Goal: Information Seeking & Learning: Find contact information

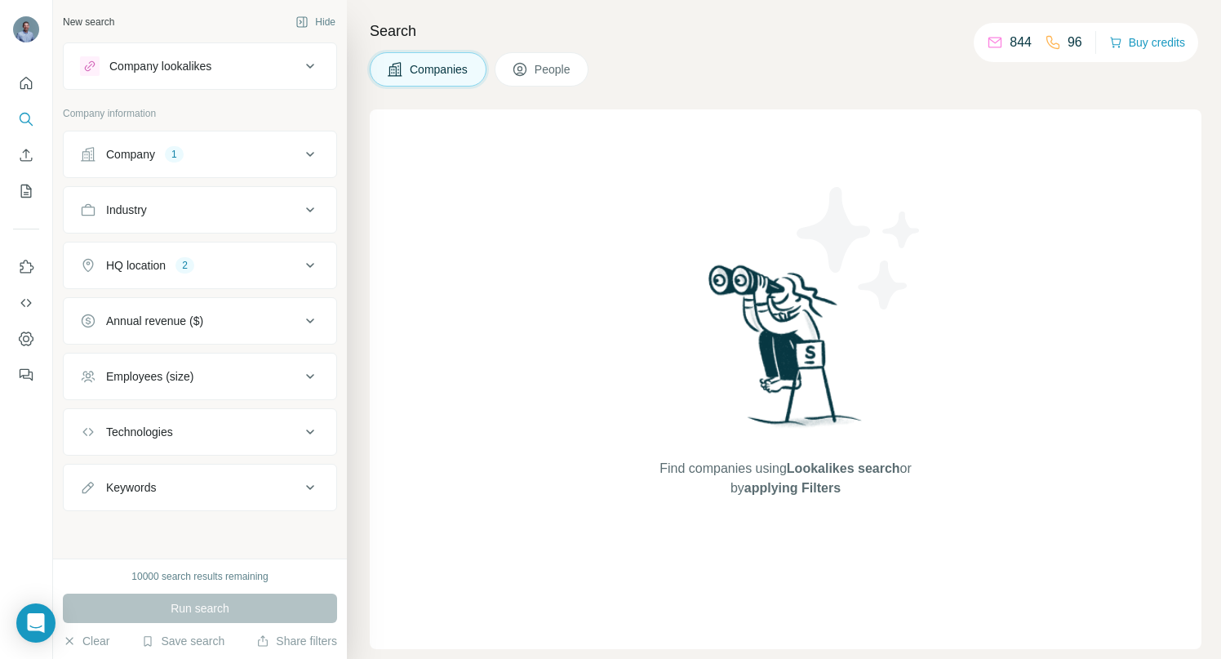
click at [313, 148] on icon at bounding box center [310, 154] width 20 height 20
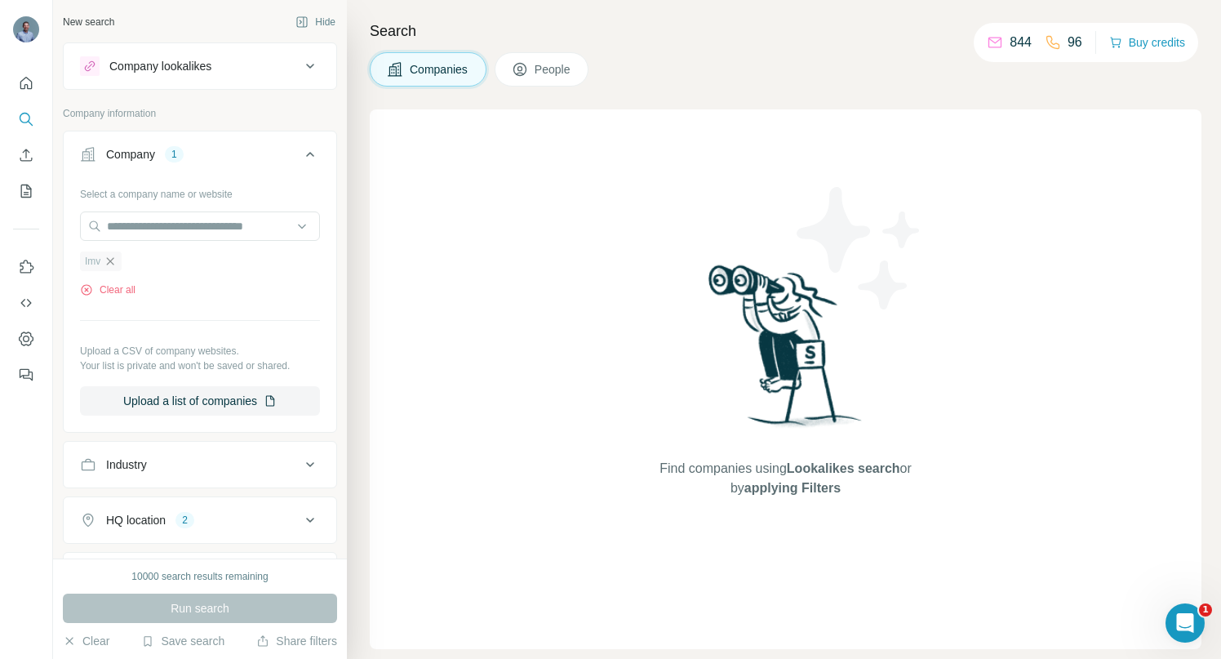
click at [114, 260] on icon "button" at bounding box center [110, 261] width 13 height 13
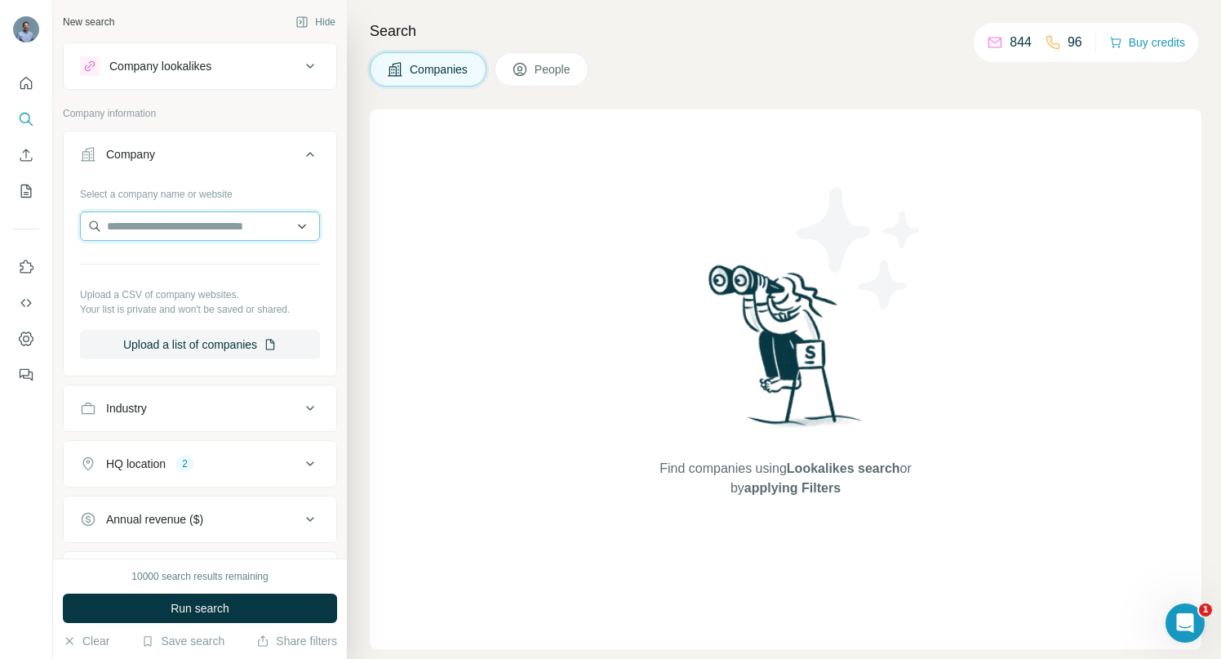
click at [126, 224] on input "text" at bounding box center [200, 225] width 240 height 29
paste input "**********"
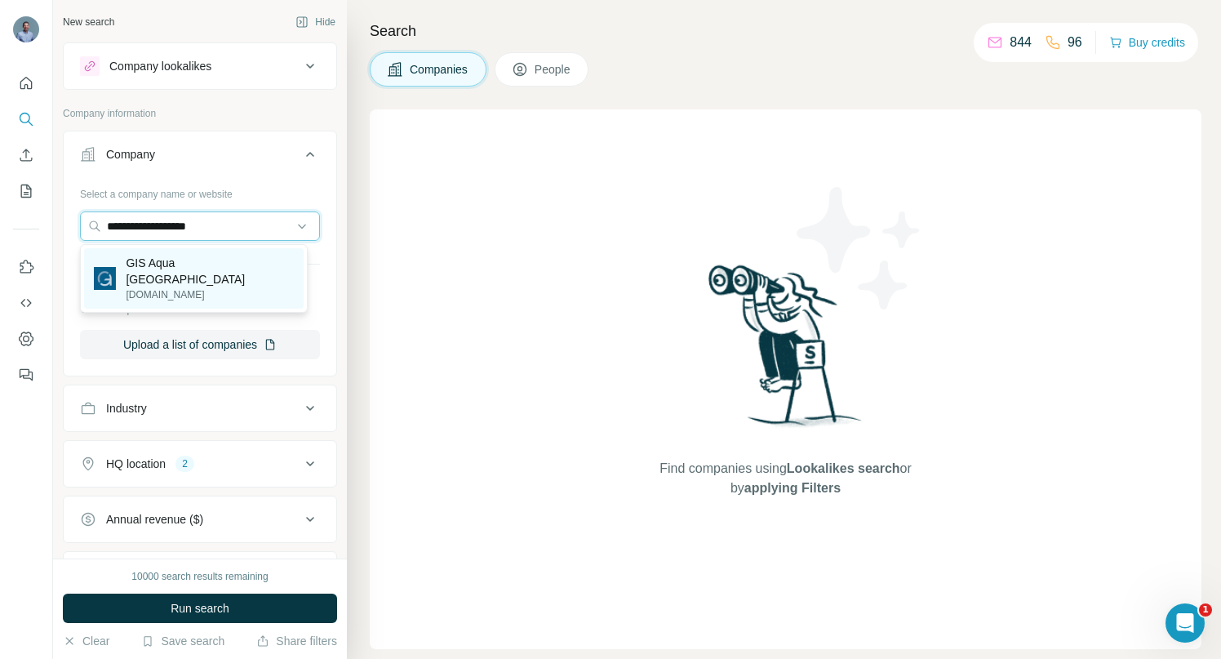
type input "**********"
click at [137, 255] on p "GIS Aqua [GEOGRAPHIC_DATA]" at bounding box center [210, 271] width 168 height 33
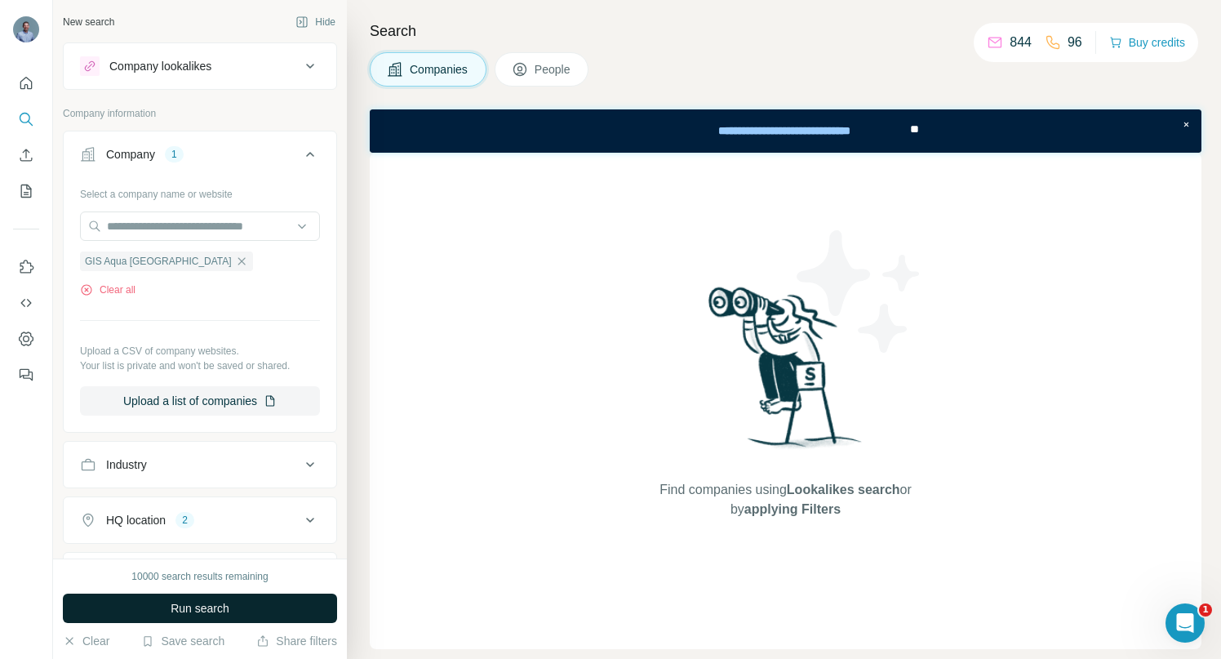
click at [182, 602] on span "Run search" at bounding box center [200, 608] width 59 height 16
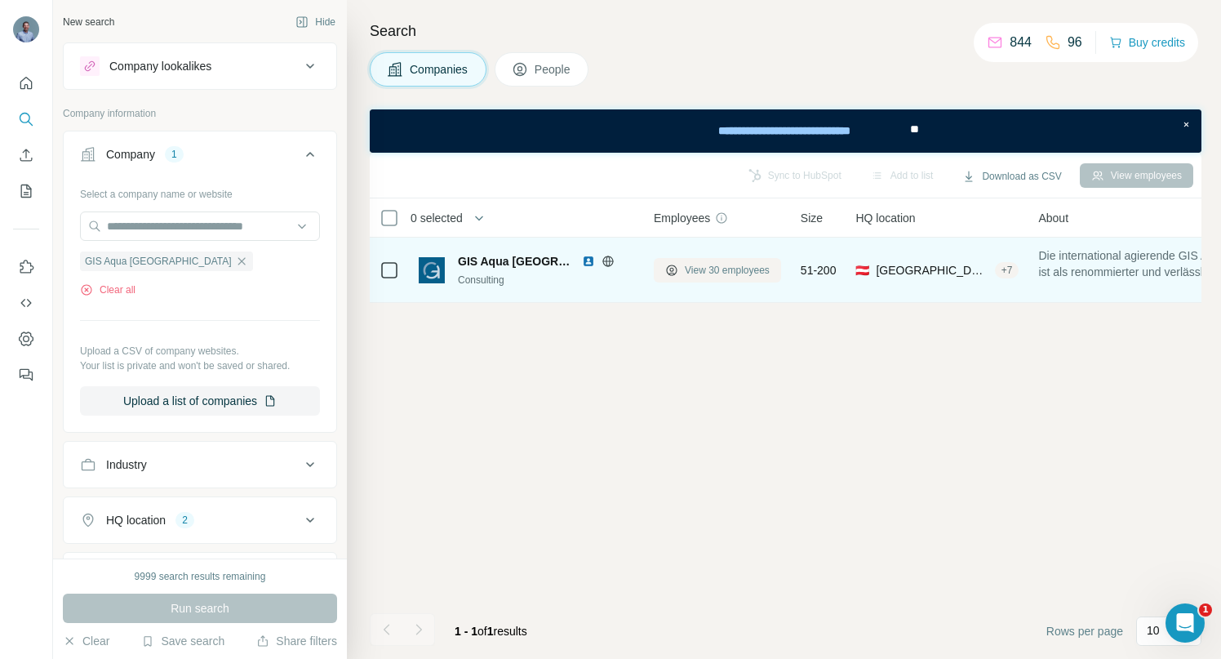
click at [704, 268] on span "View 30 employees" at bounding box center [727, 270] width 85 height 15
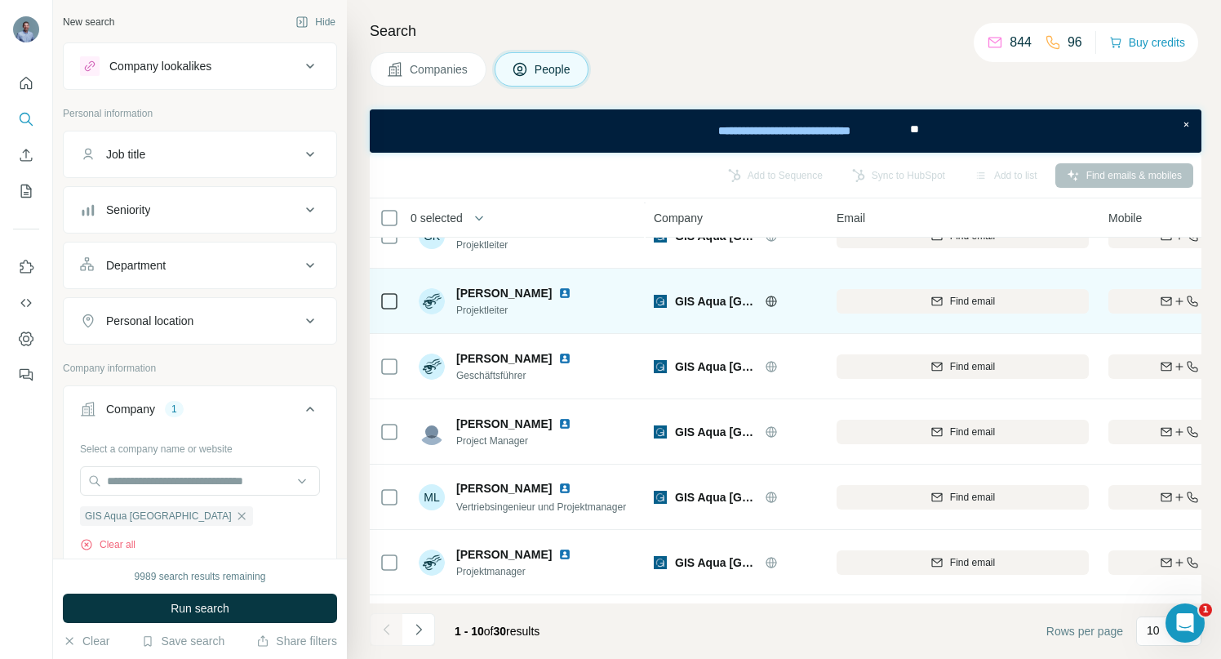
scroll to position [296, 0]
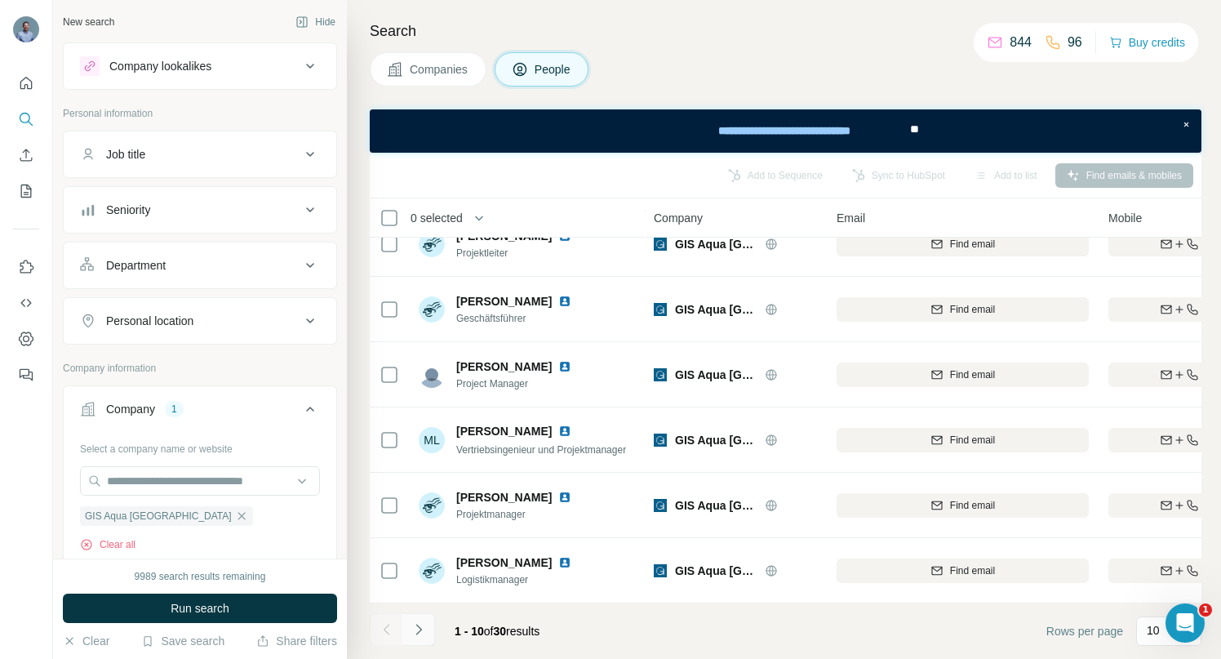
click at [424, 629] on icon "Navigate to next page" at bounding box center [418, 629] width 16 height 16
click at [422, 626] on icon "Navigate to next page" at bounding box center [418, 629] width 16 height 16
click at [388, 629] on icon "Navigate to previous page" at bounding box center [387, 629] width 16 height 16
click at [384, 628] on icon "Navigate to previous page" at bounding box center [386, 628] width 6 height 11
click at [237, 516] on icon "button" at bounding box center [240, 515] width 7 height 7
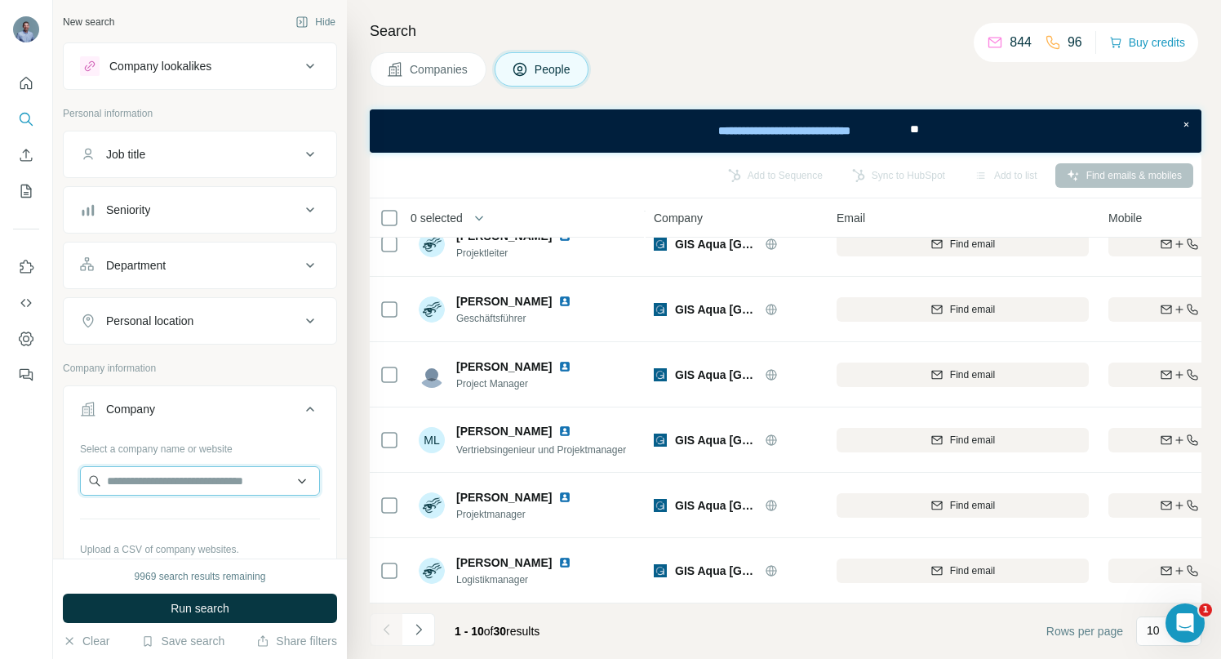
click at [144, 477] on input "text" at bounding box center [200, 480] width 240 height 29
paste input "**********"
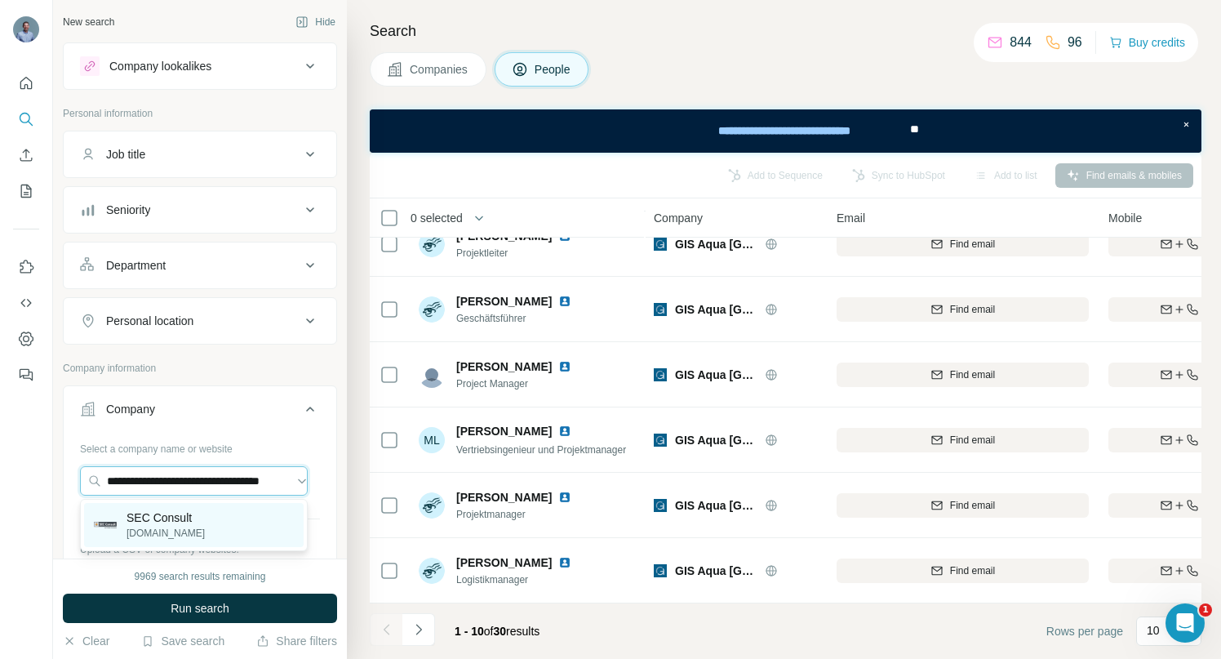
type input "**********"
click at [149, 532] on p "[DOMAIN_NAME]" at bounding box center [165, 533] width 78 height 15
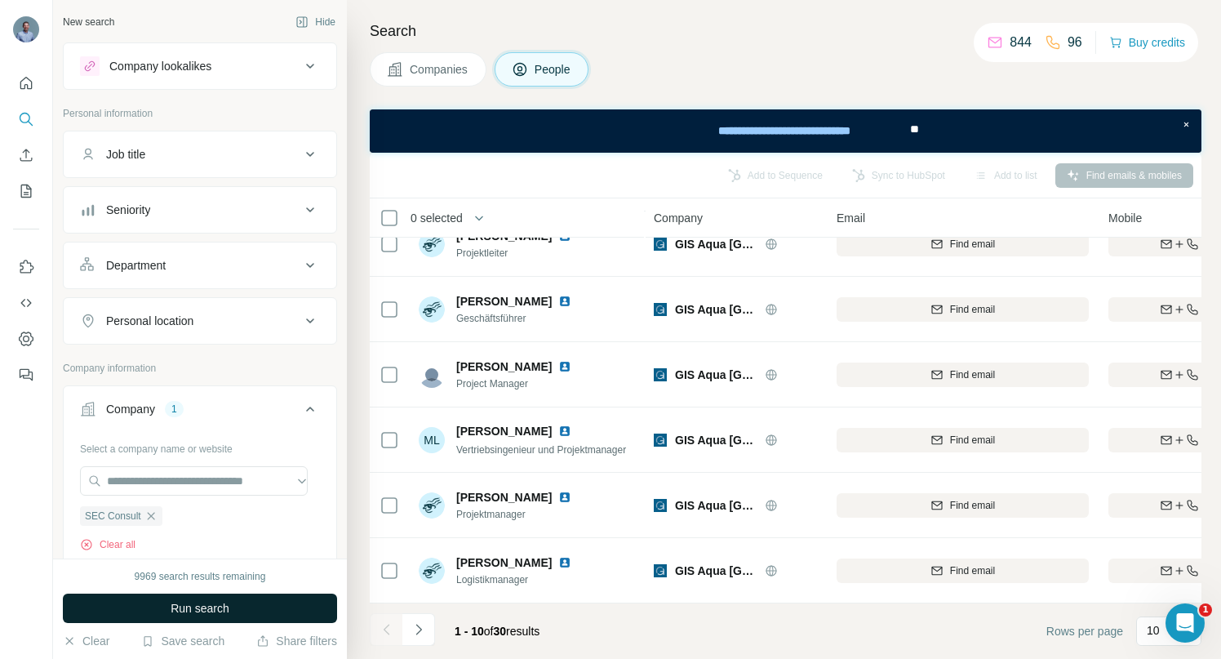
click at [165, 604] on button "Run search" at bounding box center [200, 607] width 274 height 29
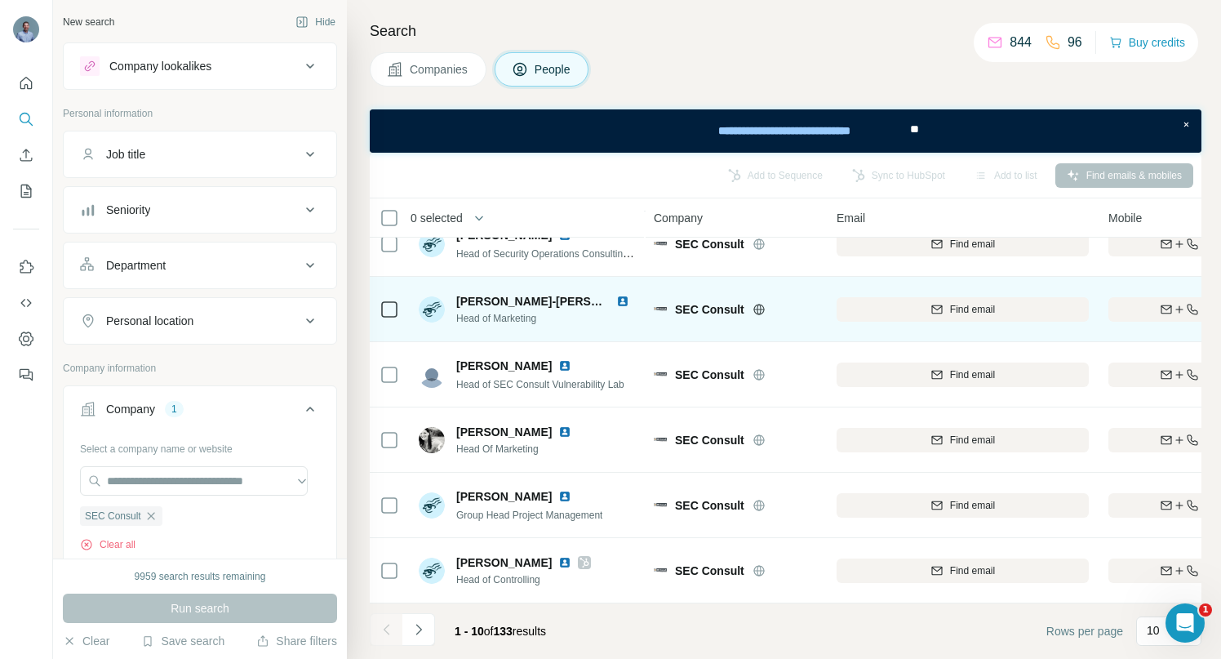
scroll to position [296, 0]
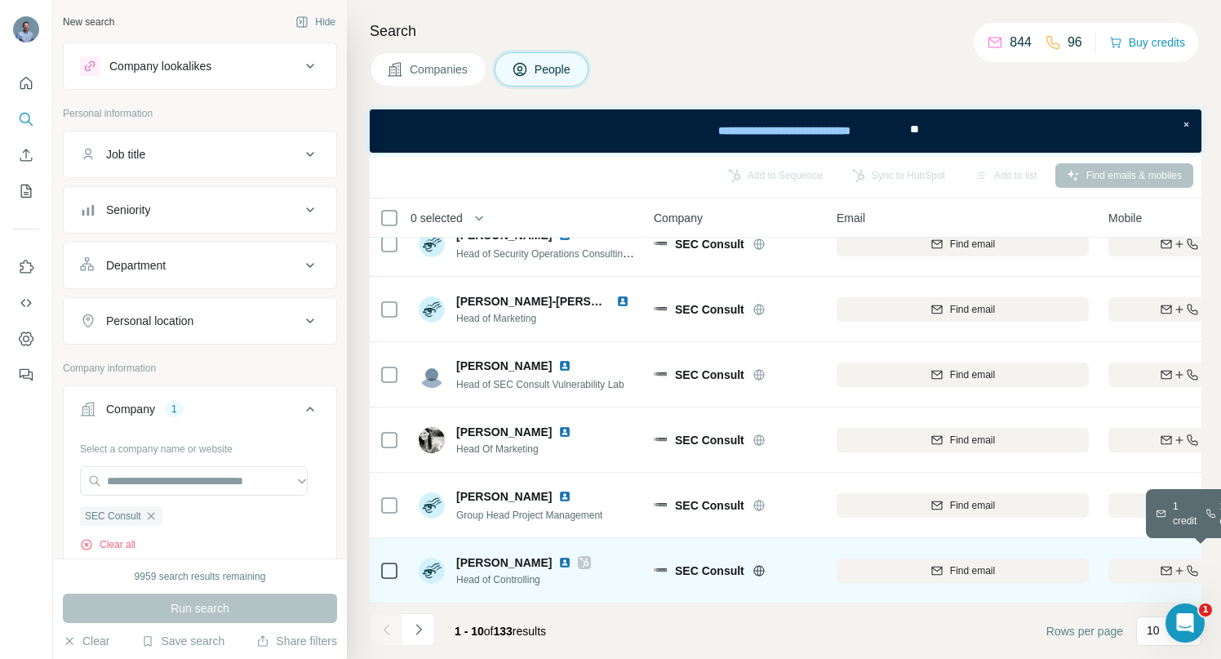
click at [1152, 563] on div "Find both" at bounding box center [1203, 570] width 190 height 15
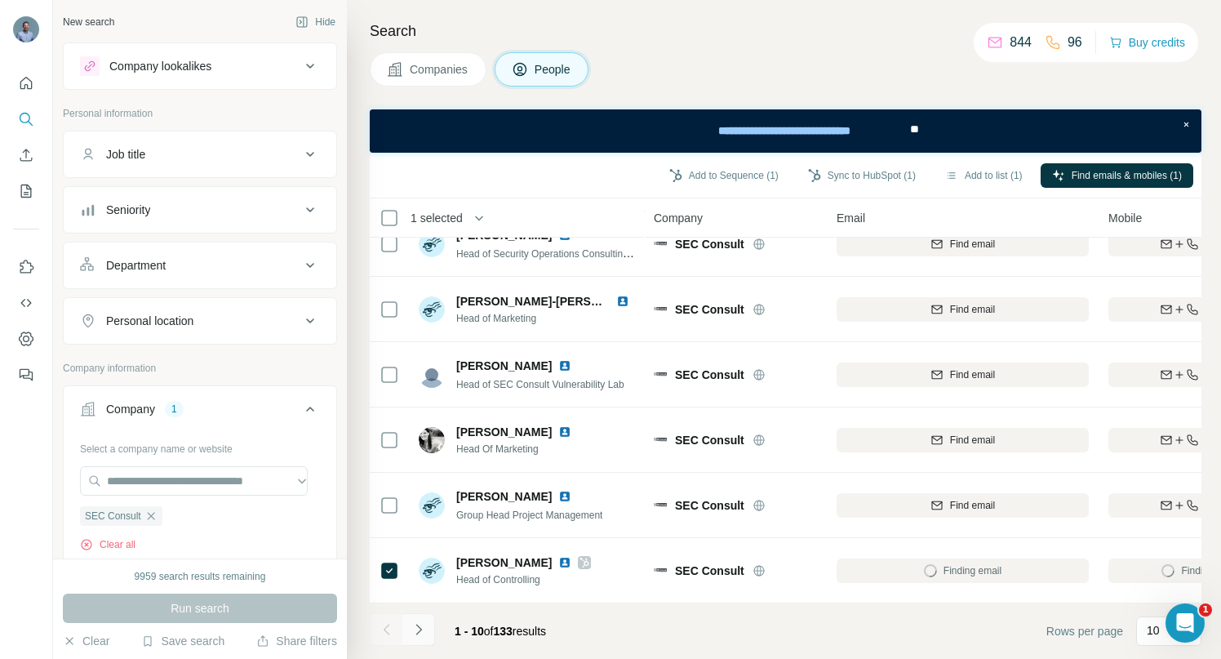
click at [419, 628] on icon "Navigate to next page" at bounding box center [418, 628] width 6 height 11
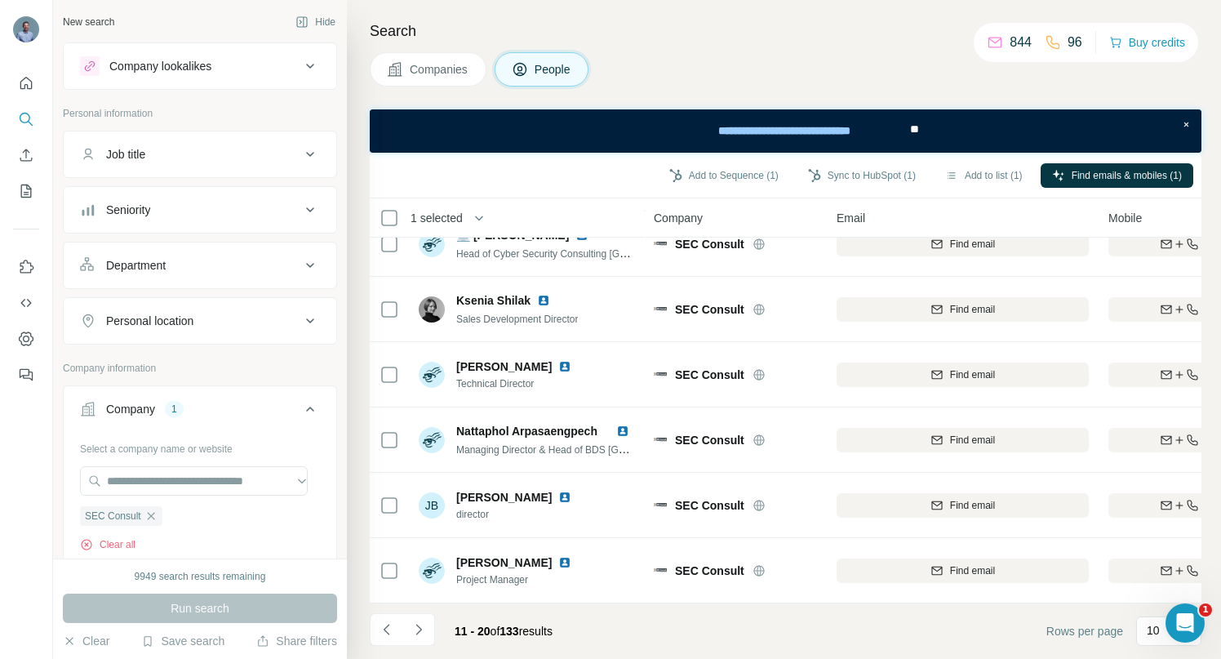
click at [421, 627] on icon "Navigate to next page" at bounding box center [418, 629] width 16 height 16
click at [419, 632] on icon "Navigate to next page" at bounding box center [418, 629] width 16 height 16
click at [420, 635] on icon "Navigate to next page" at bounding box center [418, 629] width 16 height 16
click at [430, 628] on button "Navigate to next page" at bounding box center [418, 629] width 33 height 33
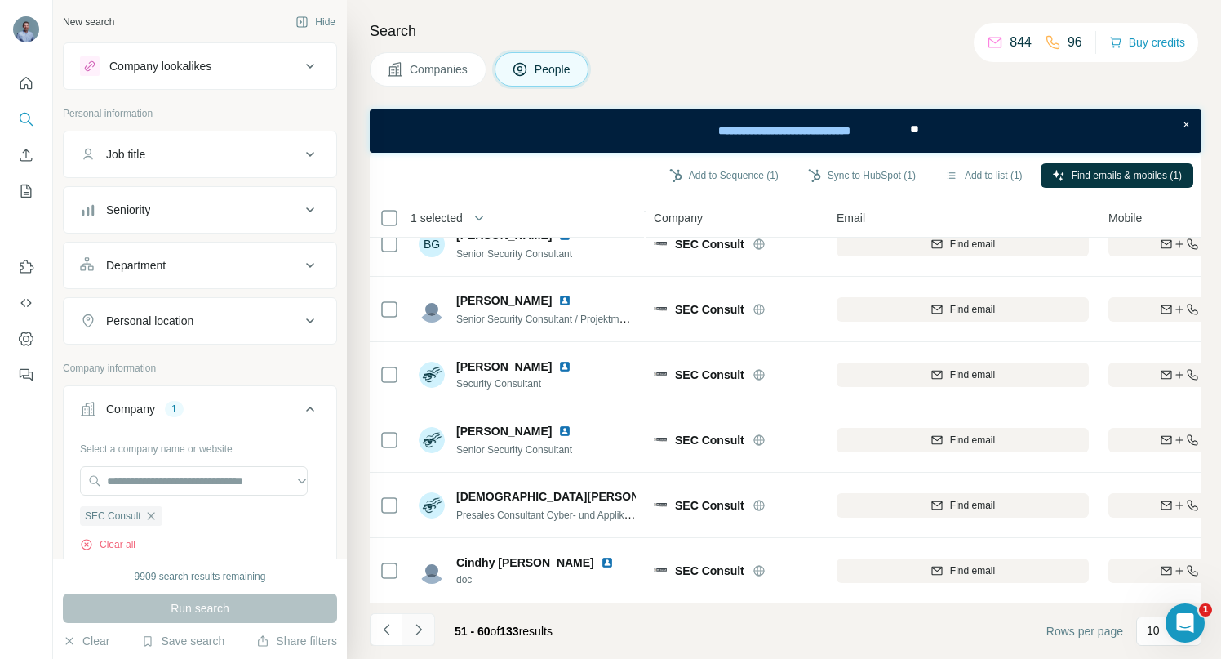
click at [420, 632] on icon "Navigate to next page" at bounding box center [418, 629] width 16 height 16
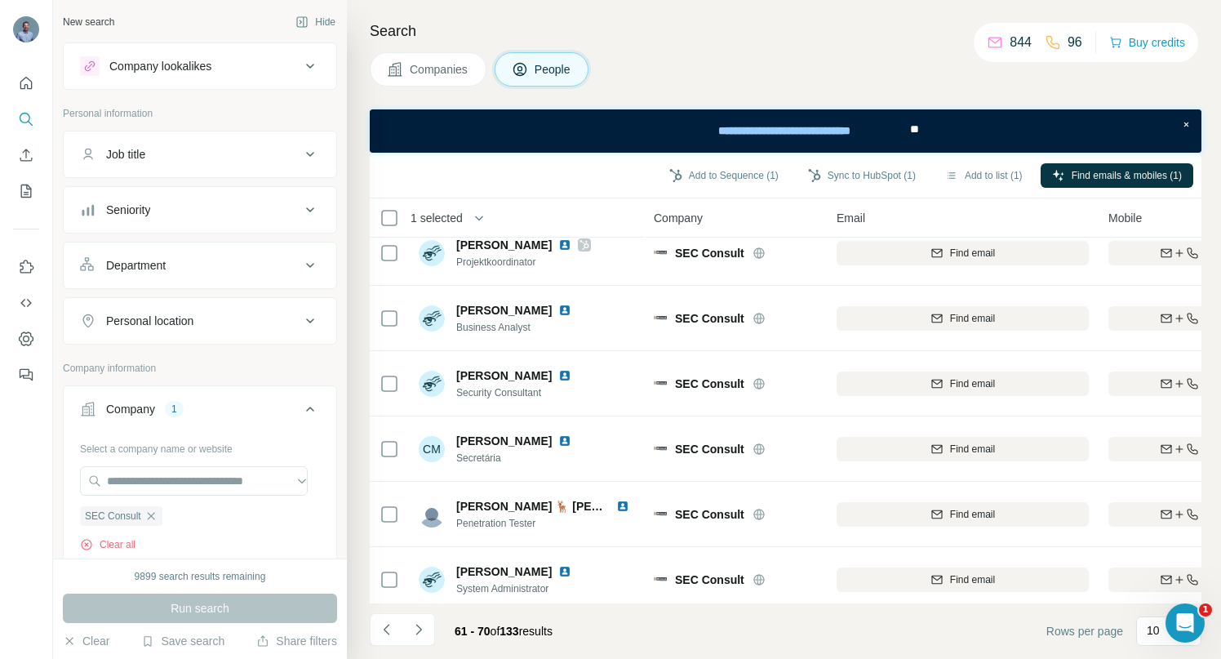
scroll to position [19, 0]
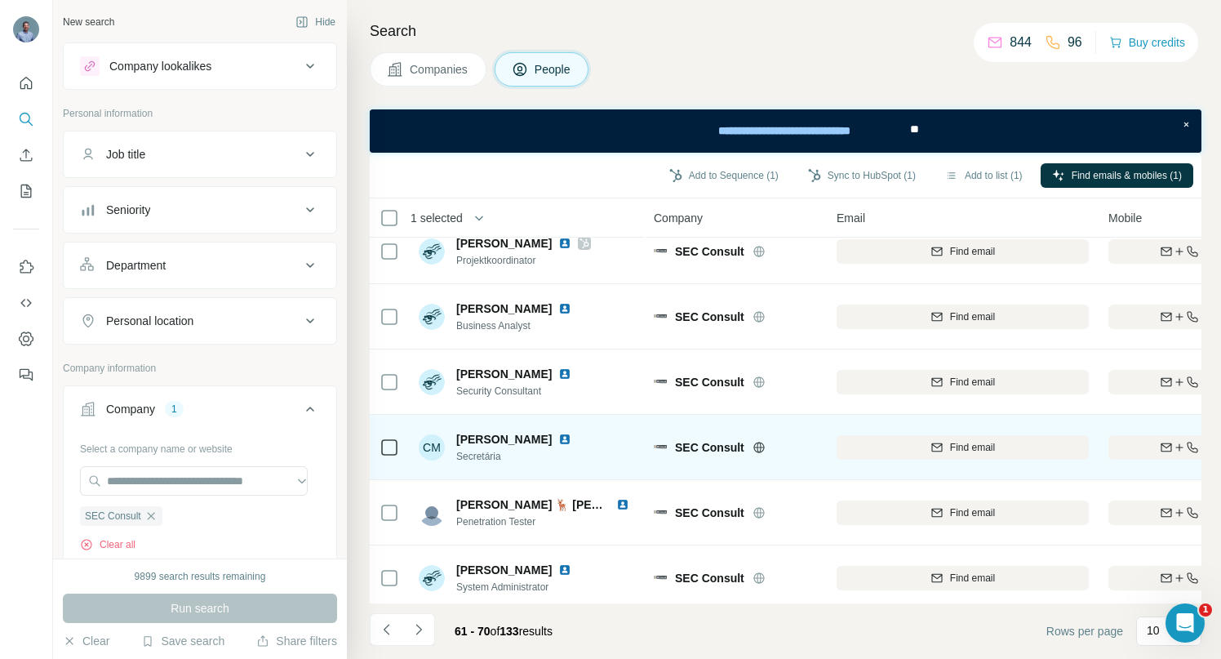
click at [571, 440] on img at bounding box center [564, 439] width 13 height 13
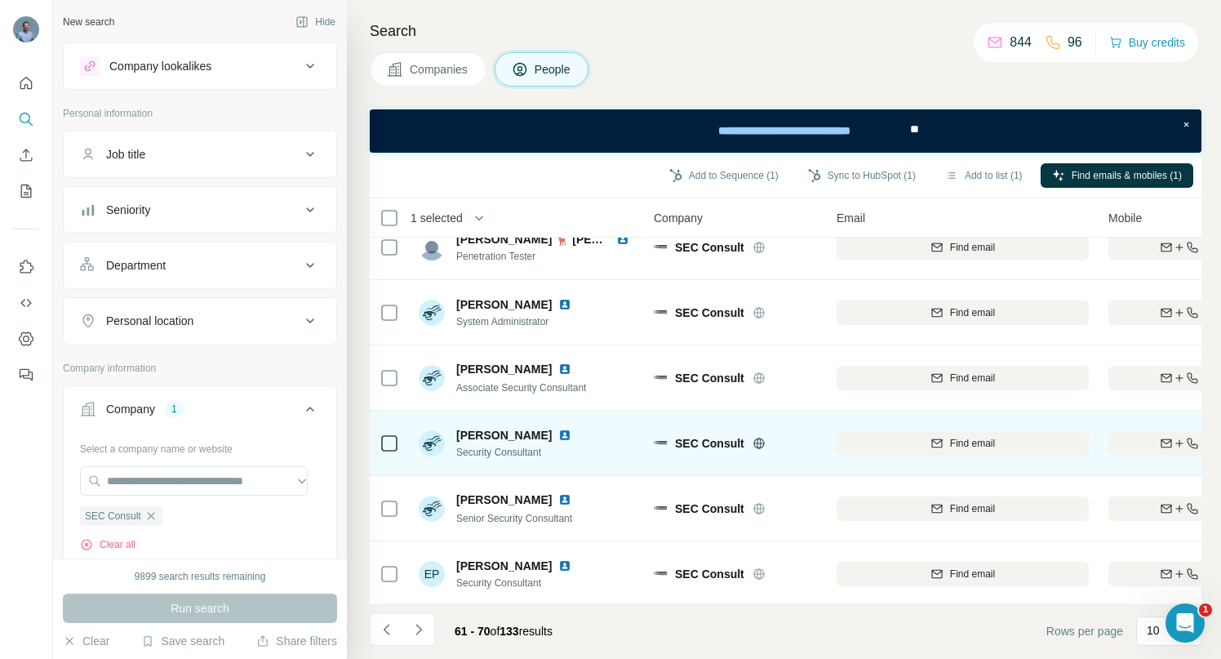
scroll to position [296, 0]
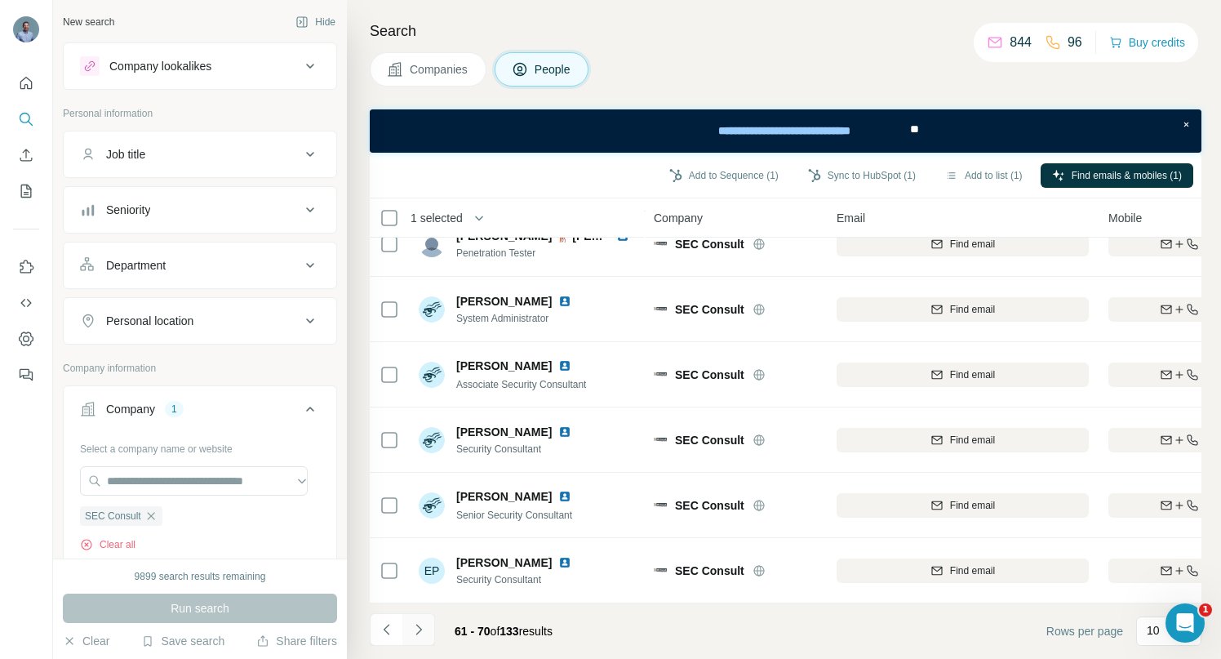
click at [416, 631] on icon "Navigate to next page" at bounding box center [418, 629] width 16 height 16
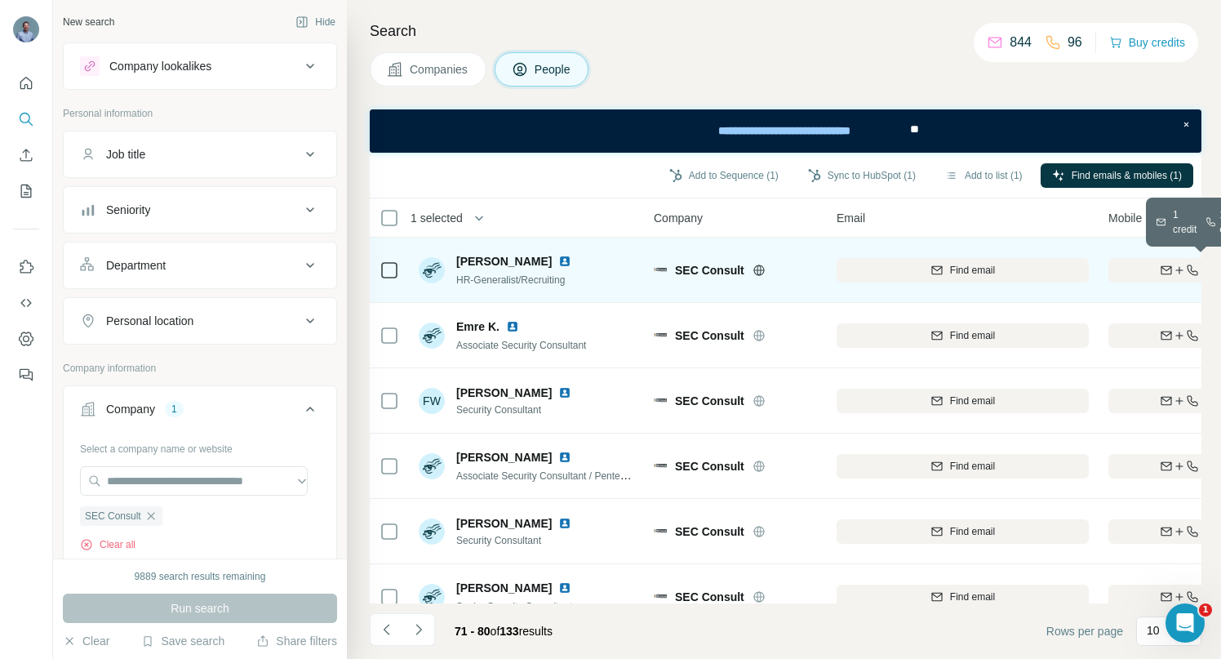
click at [1135, 266] on div "Find both" at bounding box center [1203, 270] width 190 height 15
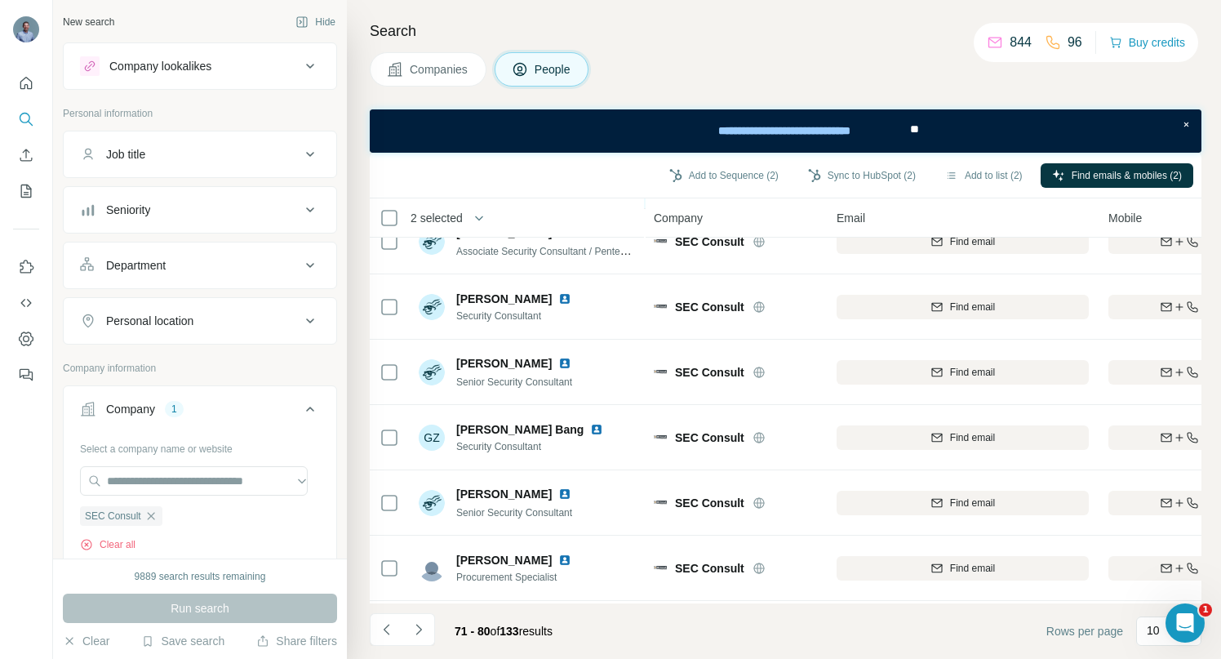
scroll to position [296, 0]
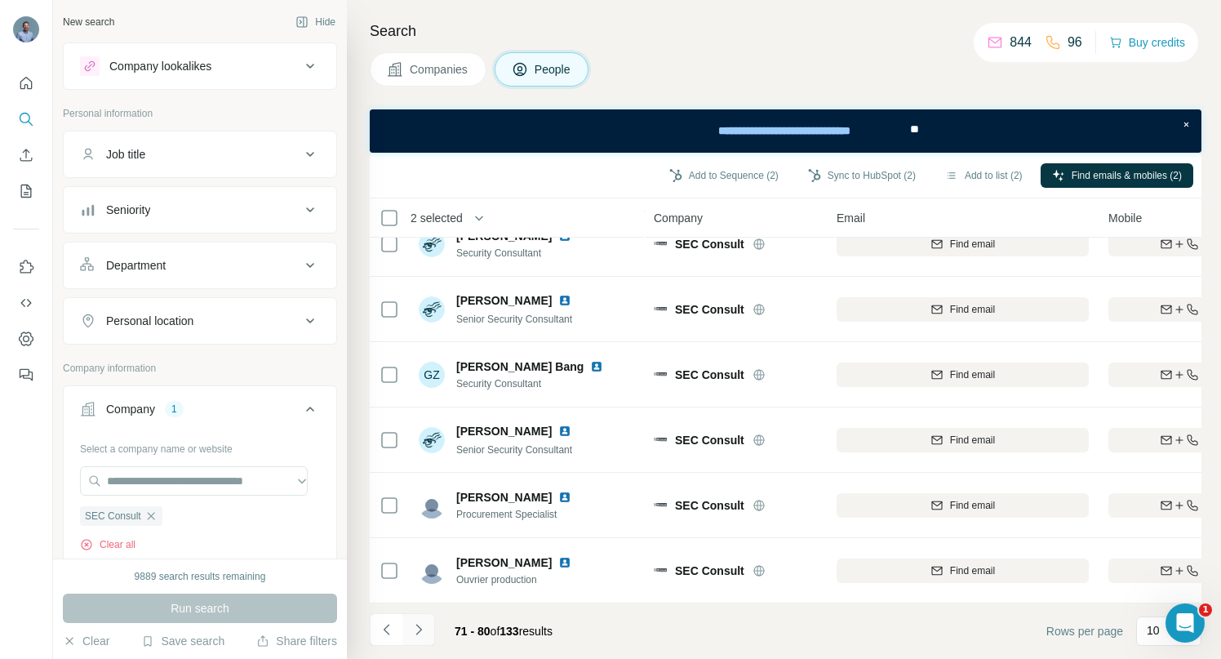
click at [419, 624] on icon "Navigate to next page" at bounding box center [418, 629] width 16 height 16
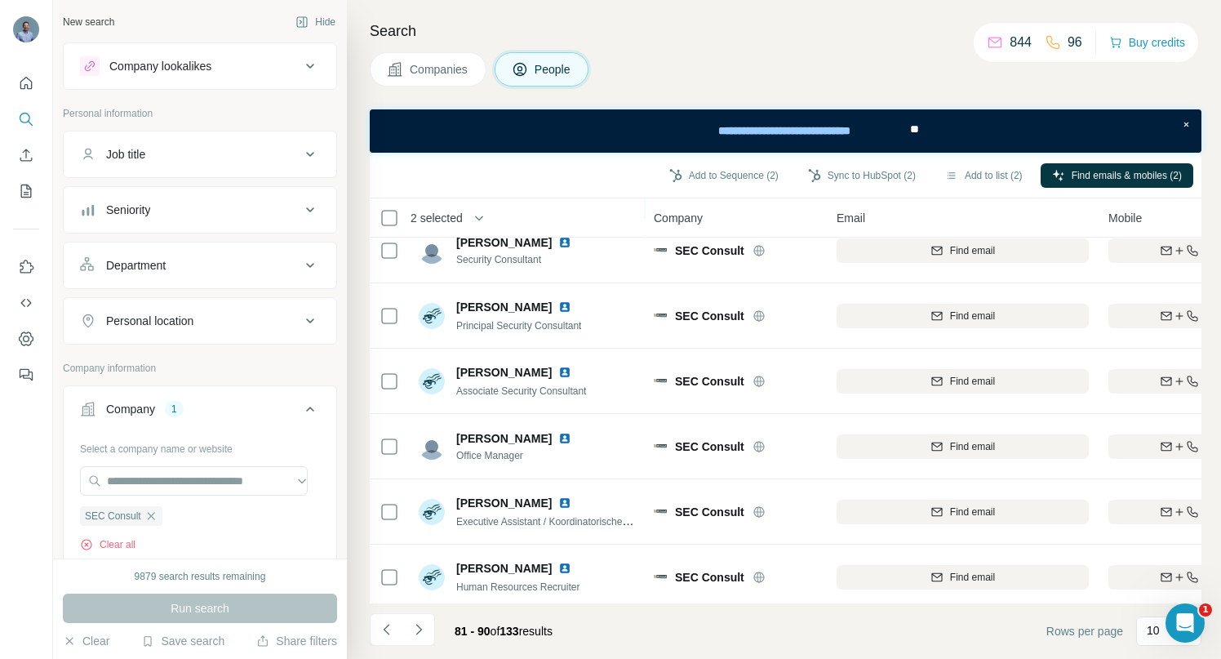
scroll to position [242, 0]
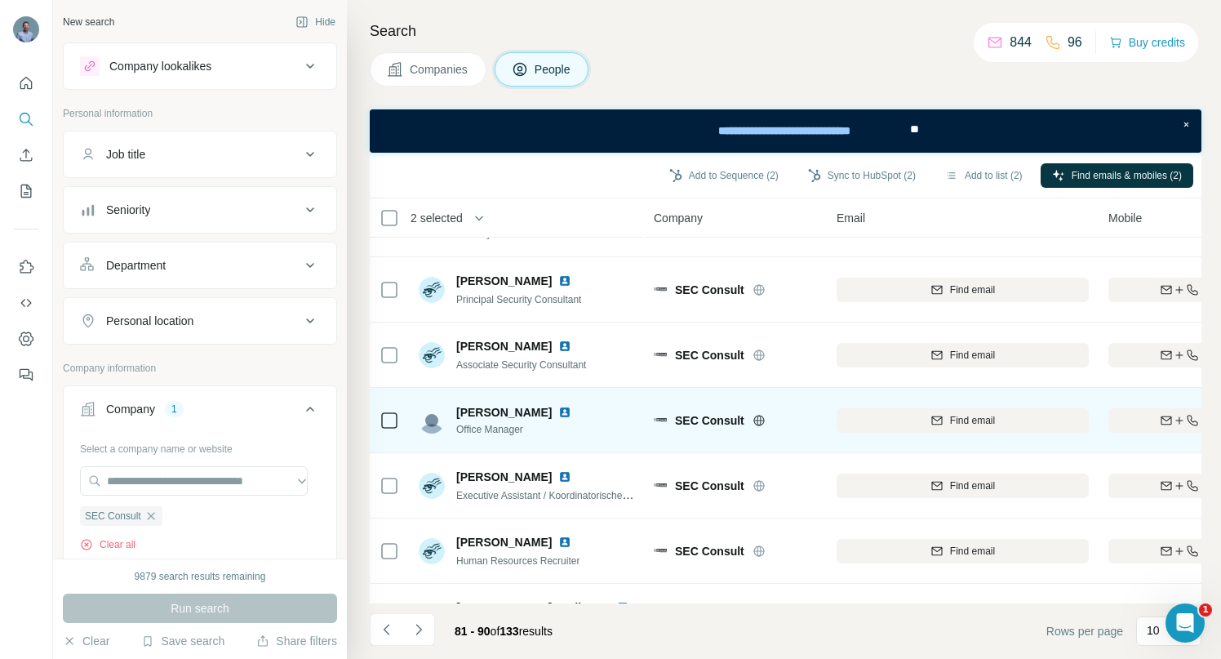
click at [558, 412] on img at bounding box center [564, 412] width 13 height 13
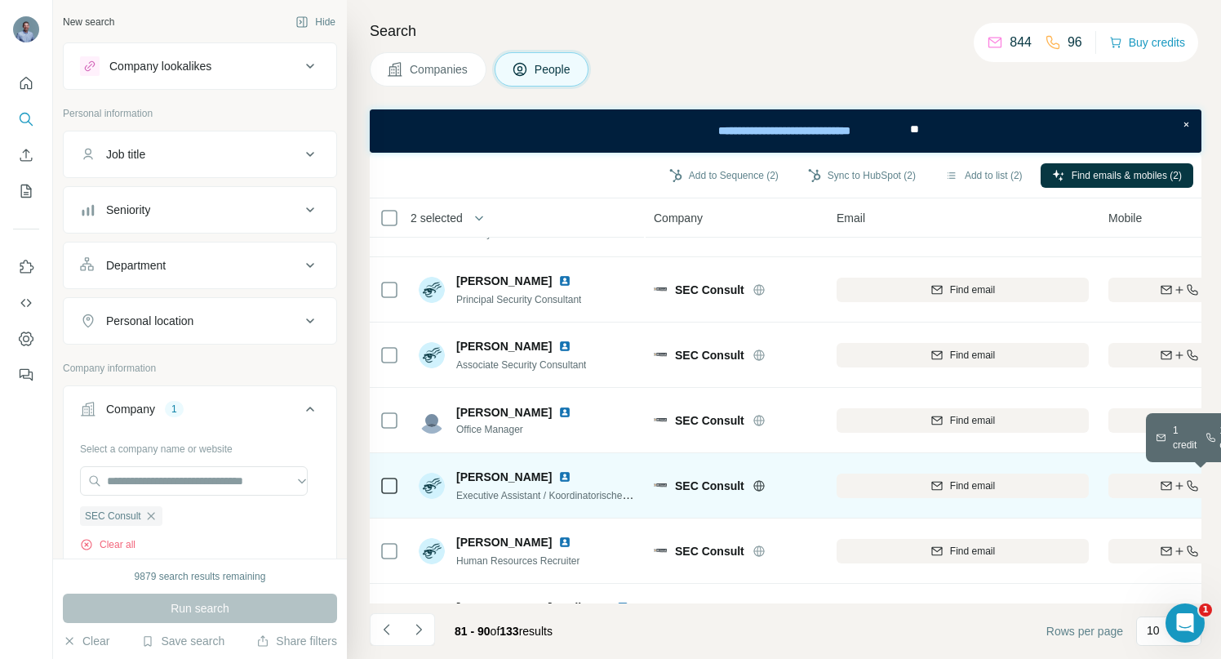
click at [1134, 479] on div "Find both" at bounding box center [1203, 485] width 190 height 15
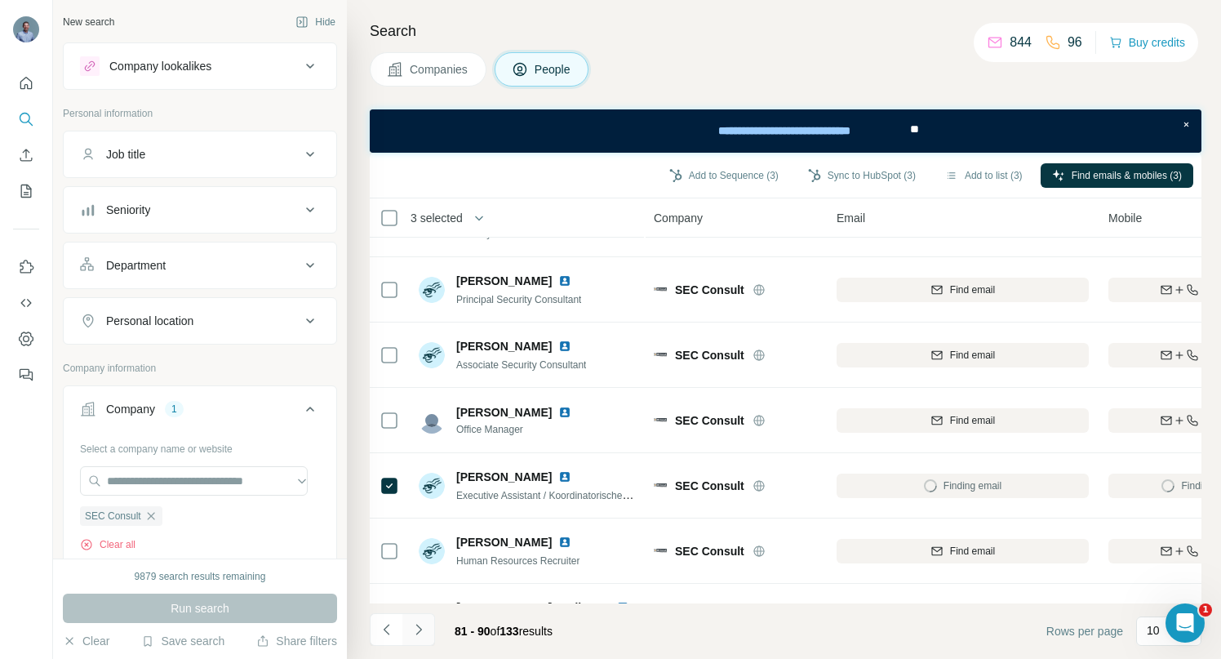
click at [423, 631] on icon "Navigate to next page" at bounding box center [418, 629] width 16 height 16
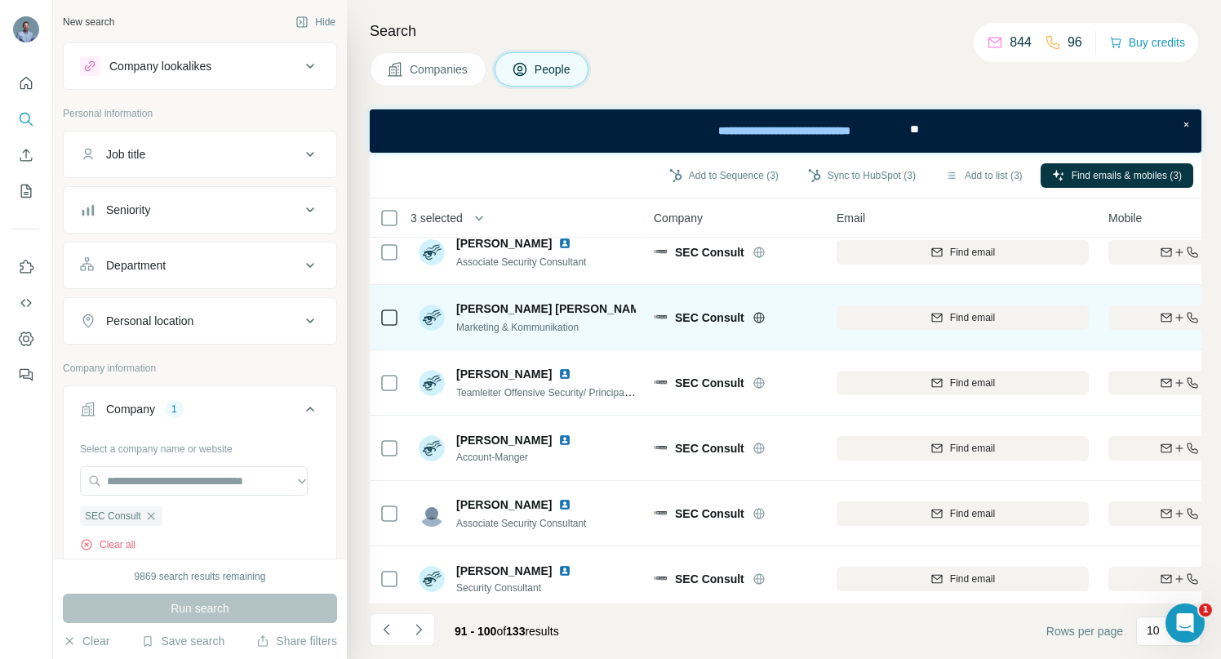
scroll to position [296, 0]
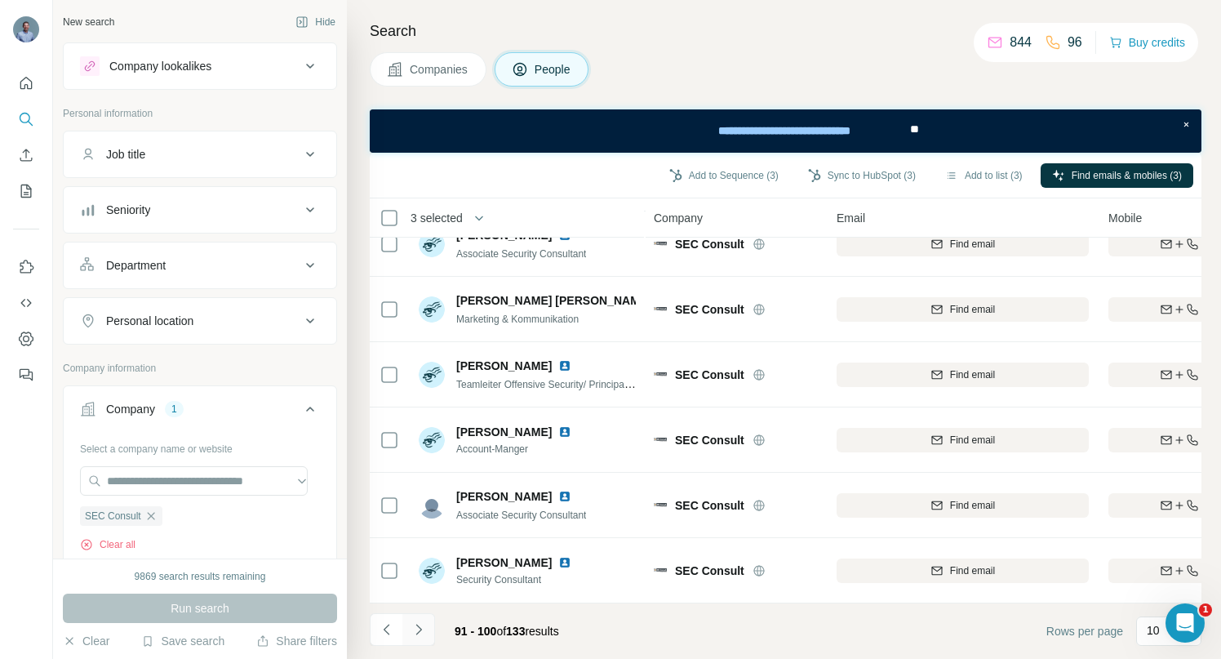
click at [424, 630] on icon "Navigate to next page" at bounding box center [418, 629] width 16 height 16
click at [415, 636] on icon "Navigate to next page" at bounding box center [418, 629] width 16 height 16
click at [423, 629] on icon "Navigate to next page" at bounding box center [418, 629] width 16 height 16
click at [418, 633] on icon "Navigate to next page" at bounding box center [418, 629] width 16 height 16
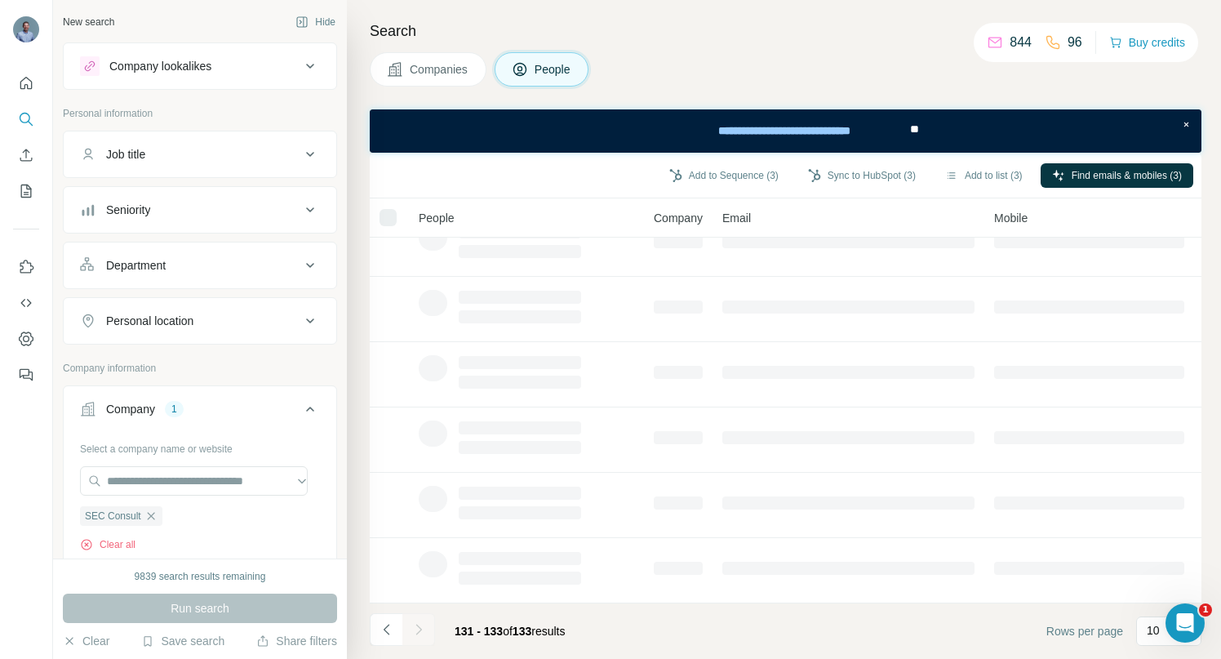
scroll to position [0, 0]
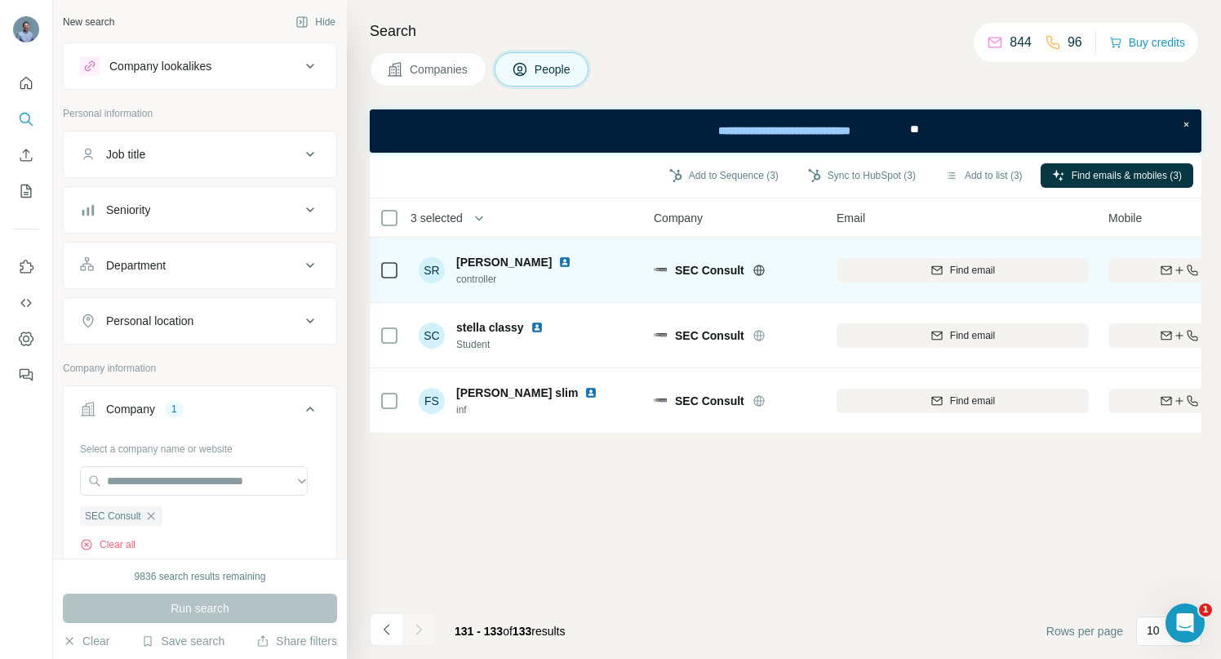
click at [570, 261] on img at bounding box center [564, 261] width 13 height 13
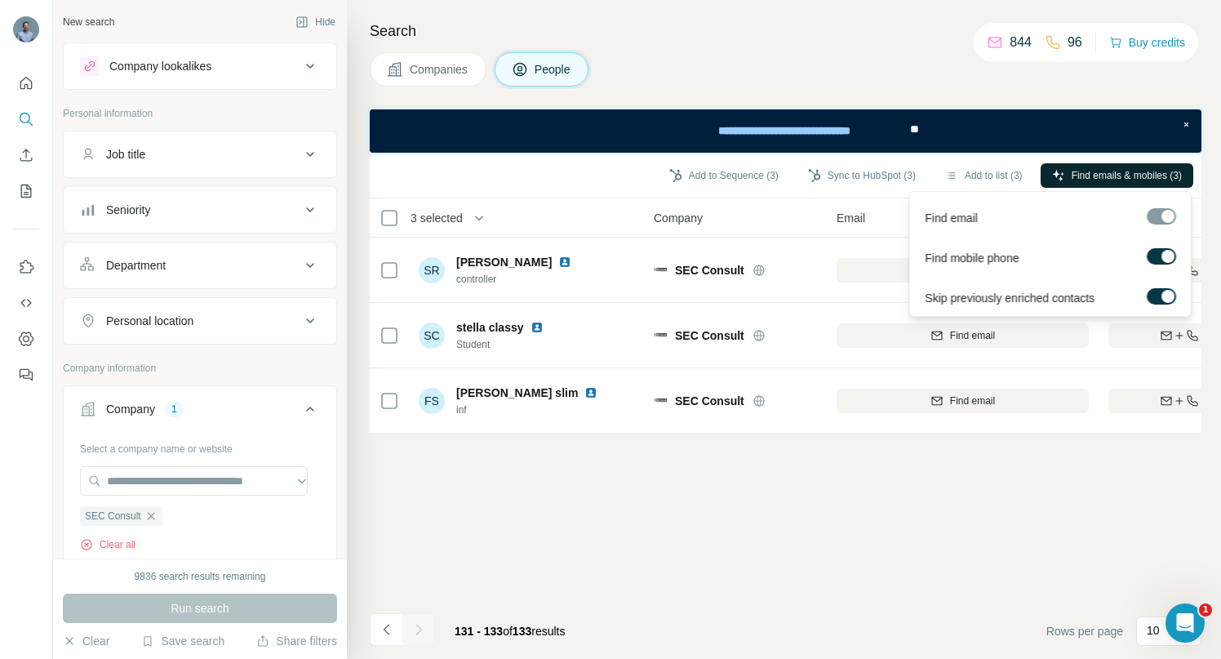
click at [1084, 179] on span "Find emails & mobiles (3)" at bounding box center [1127, 175] width 110 height 15
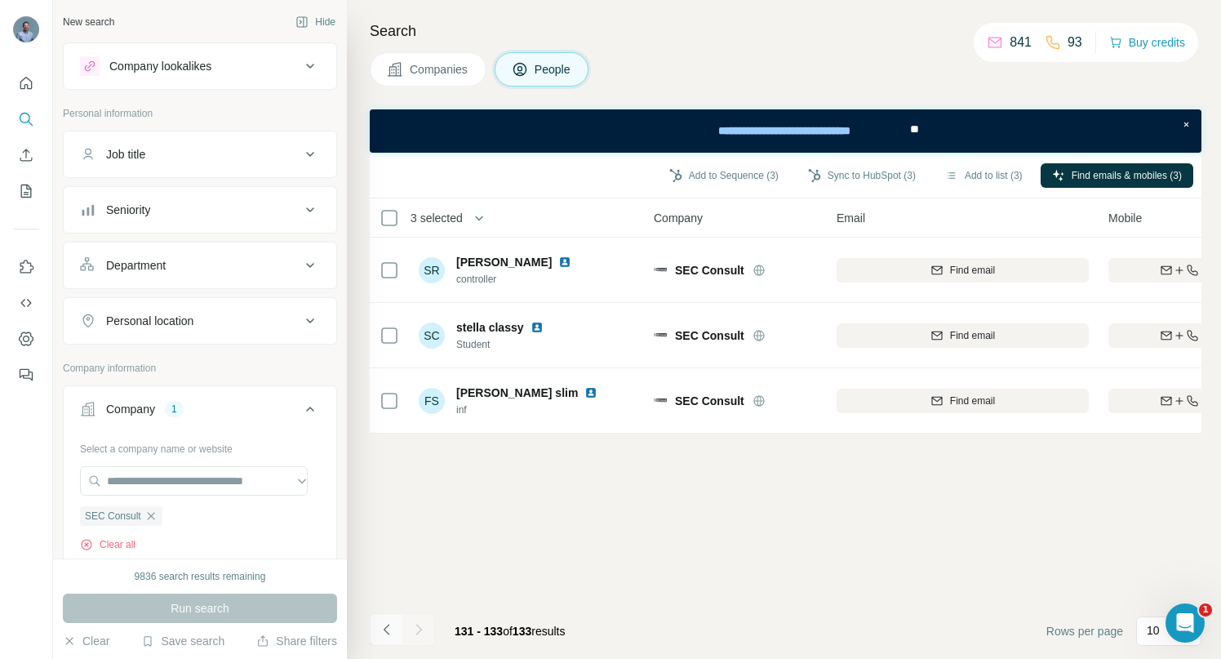
click at [384, 627] on icon "Navigate to previous page" at bounding box center [387, 629] width 16 height 16
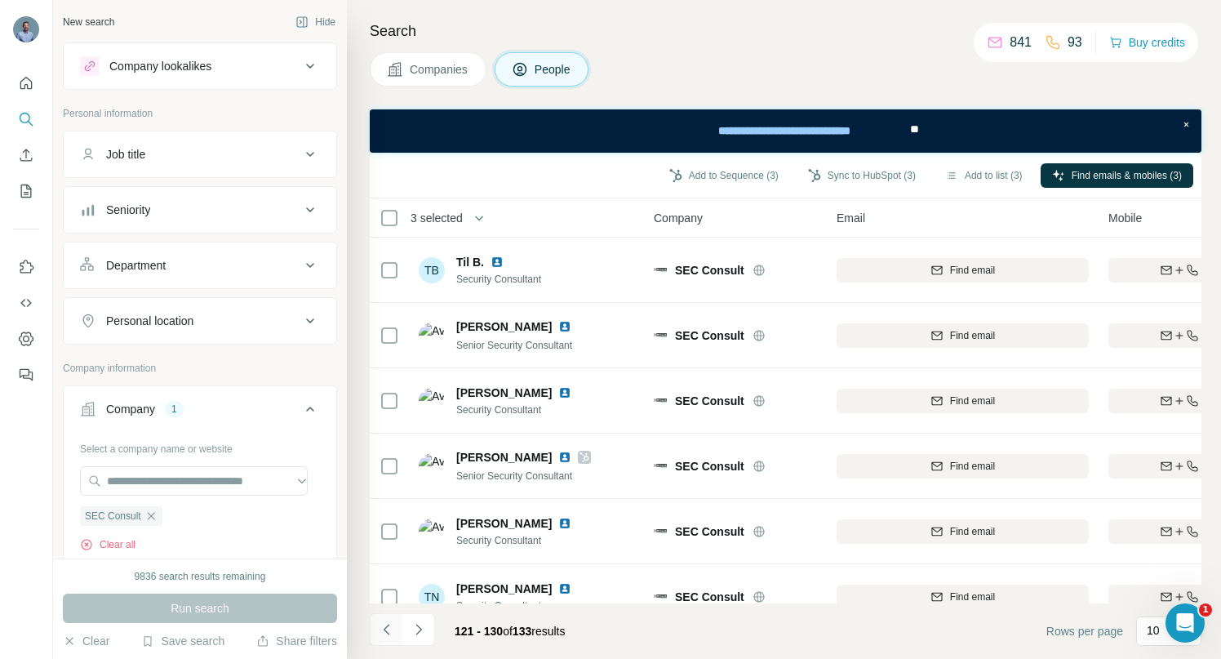
click at [388, 629] on icon "Navigate to previous page" at bounding box center [387, 629] width 16 height 16
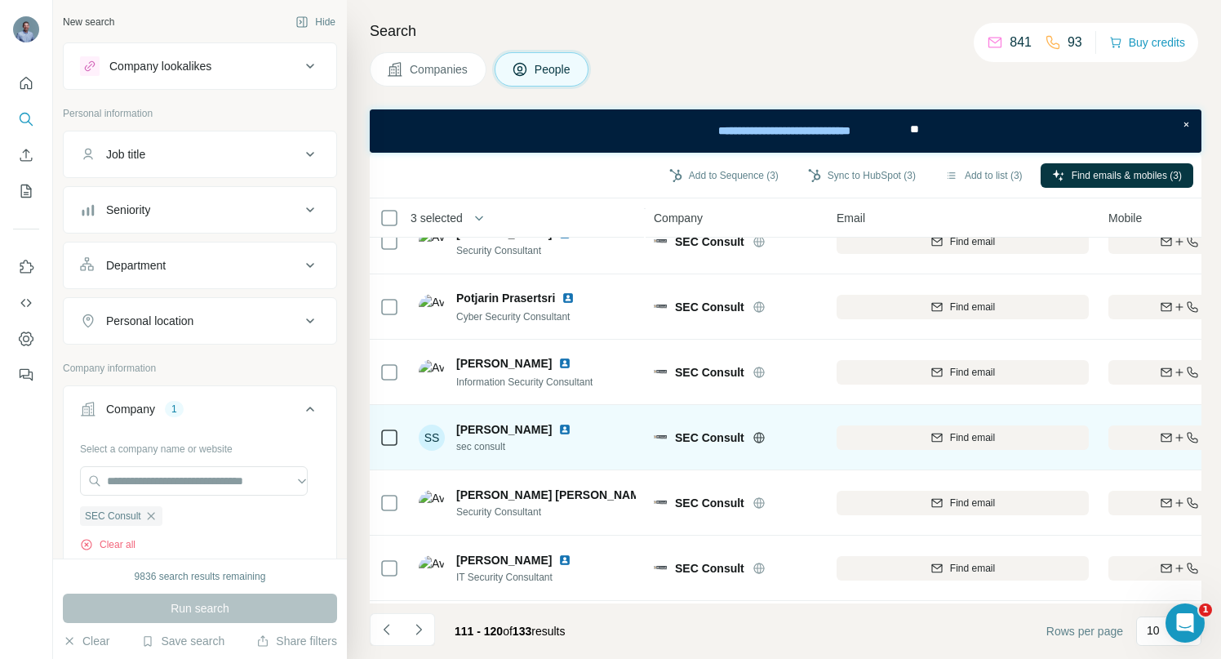
scroll to position [296, 0]
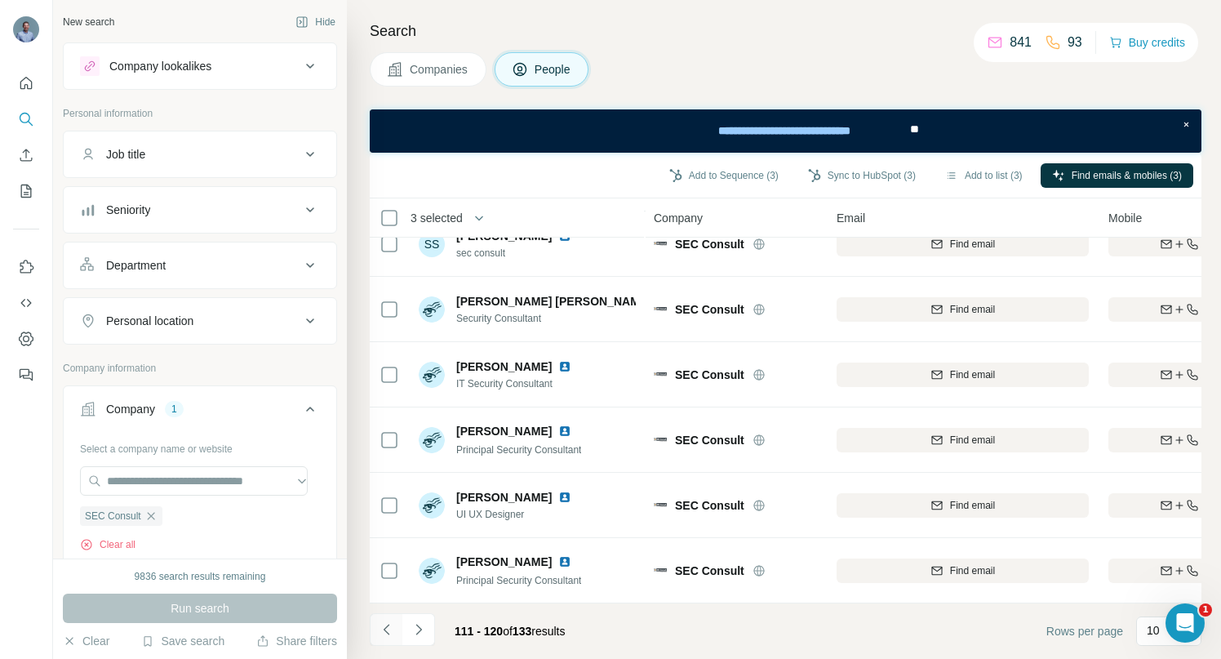
click at [385, 629] on icon "Navigate to previous page" at bounding box center [387, 629] width 16 height 16
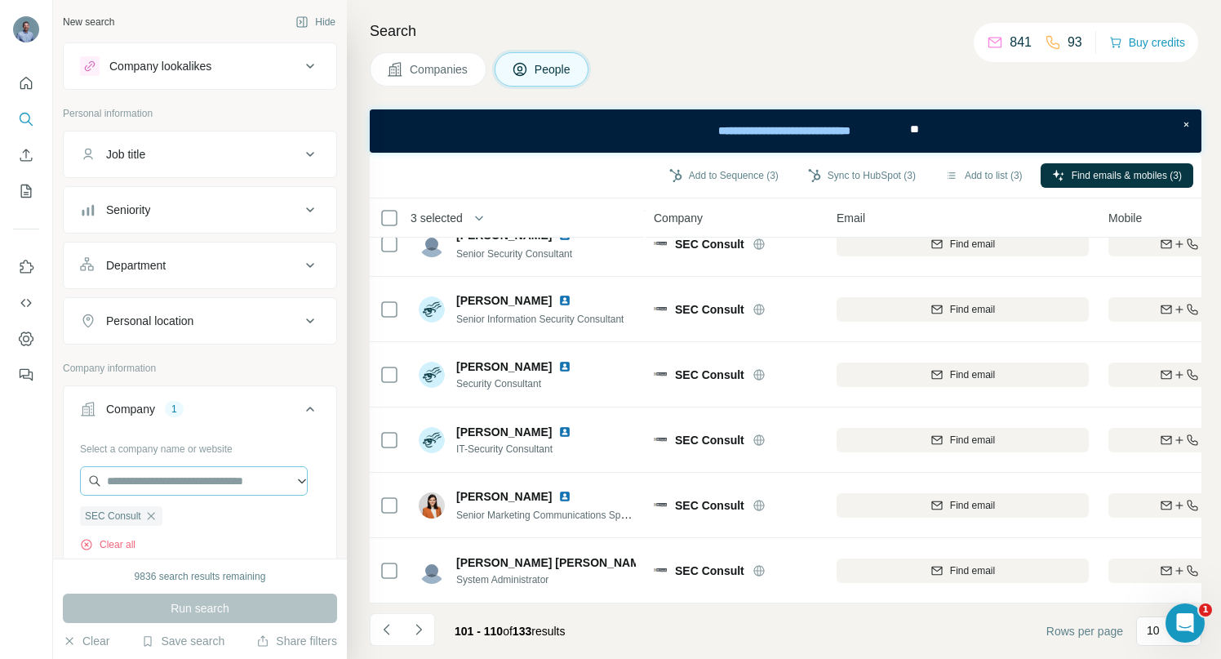
drag, startPoint x: 152, startPoint y: 519, endPoint x: 154, endPoint y: 490, distance: 29.5
click at [152, 519] on icon "button" at bounding box center [150, 515] width 13 height 13
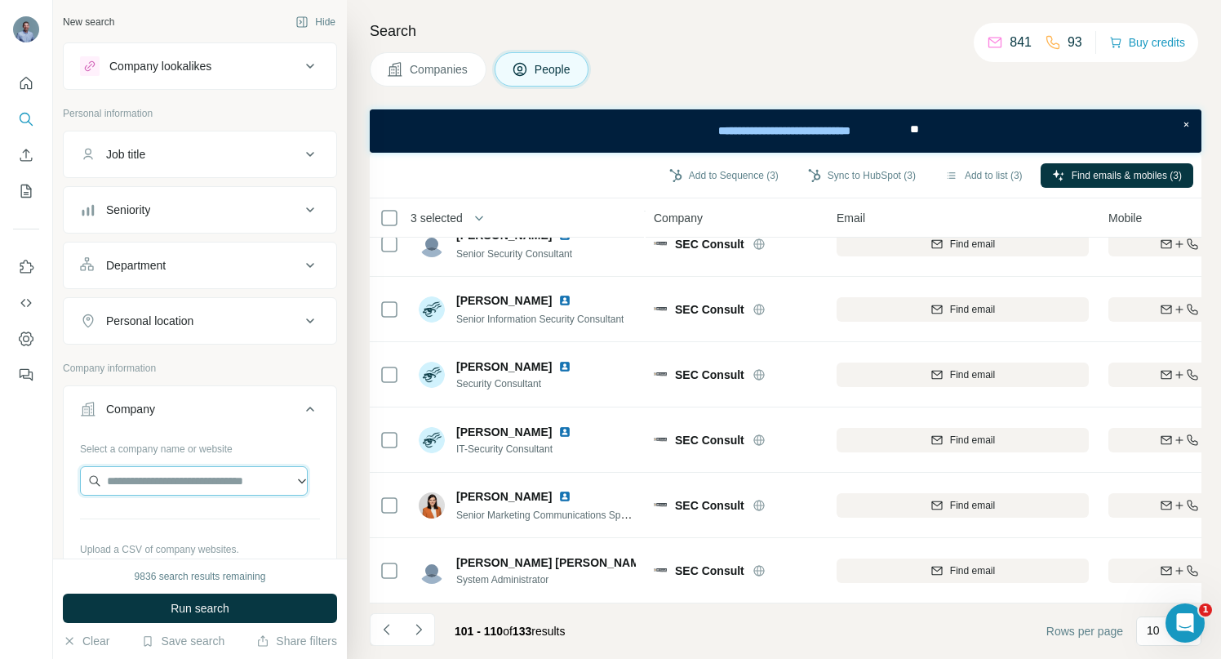
click at [155, 486] on input "text" at bounding box center [194, 480] width 228 height 29
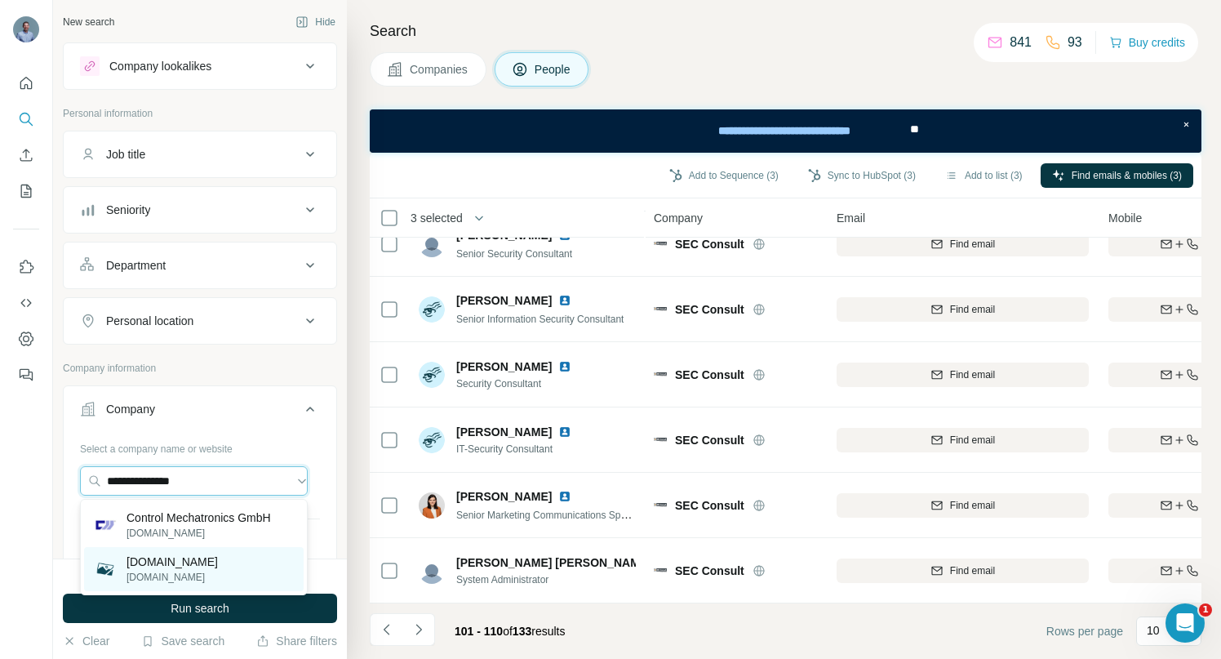
type input "**********"
click at [144, 565] on p "[DOMAIN_NAME]" at bounding box center [171, 561] width 91 height 16
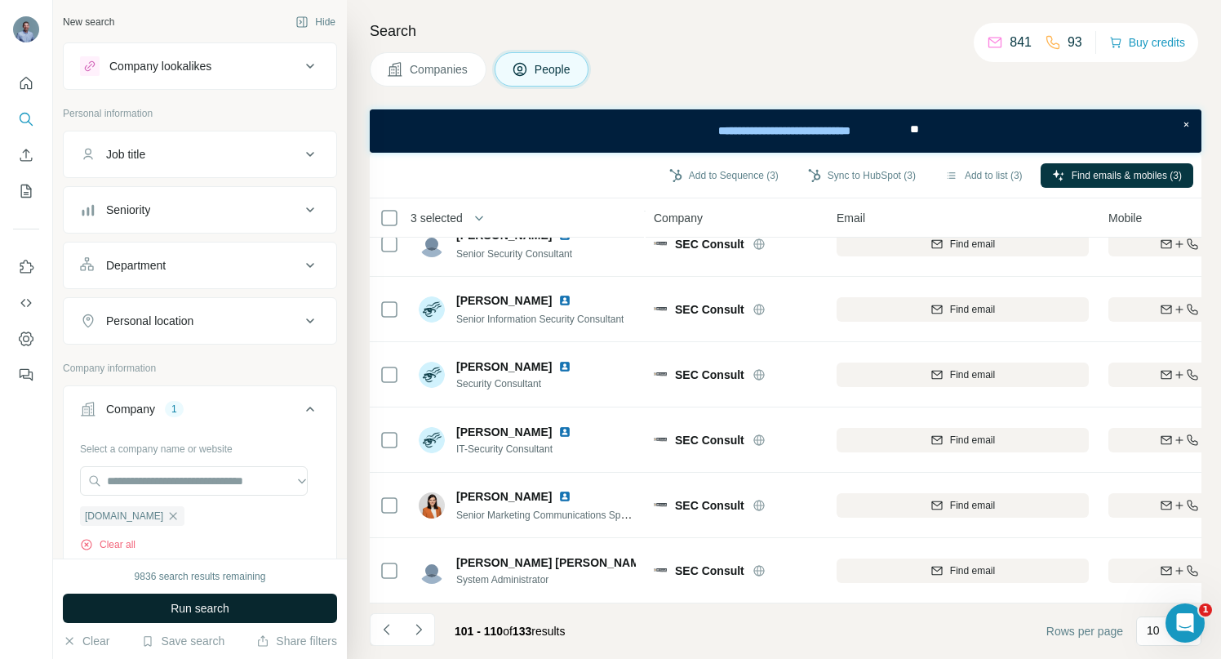
click at [167, 609] on button "Run search" at bounding box center [200, 607] width 274 height 29
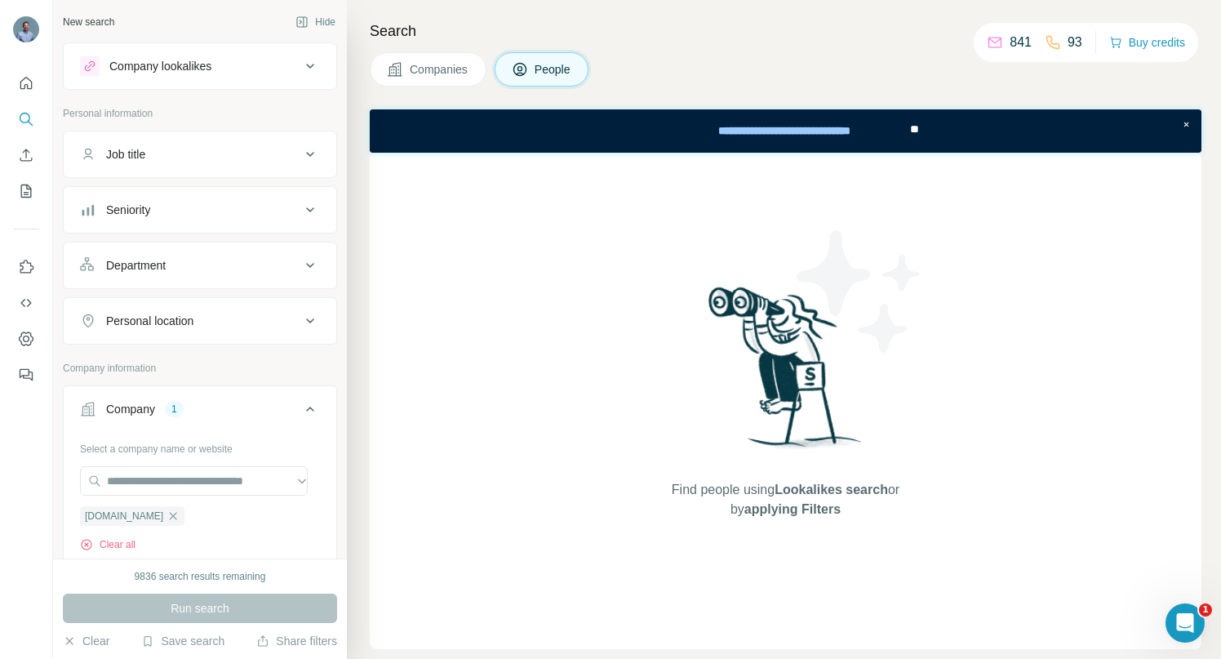
click at [406, 66] on button "Companies" at bounding box center [428, 69] width 117 height 34
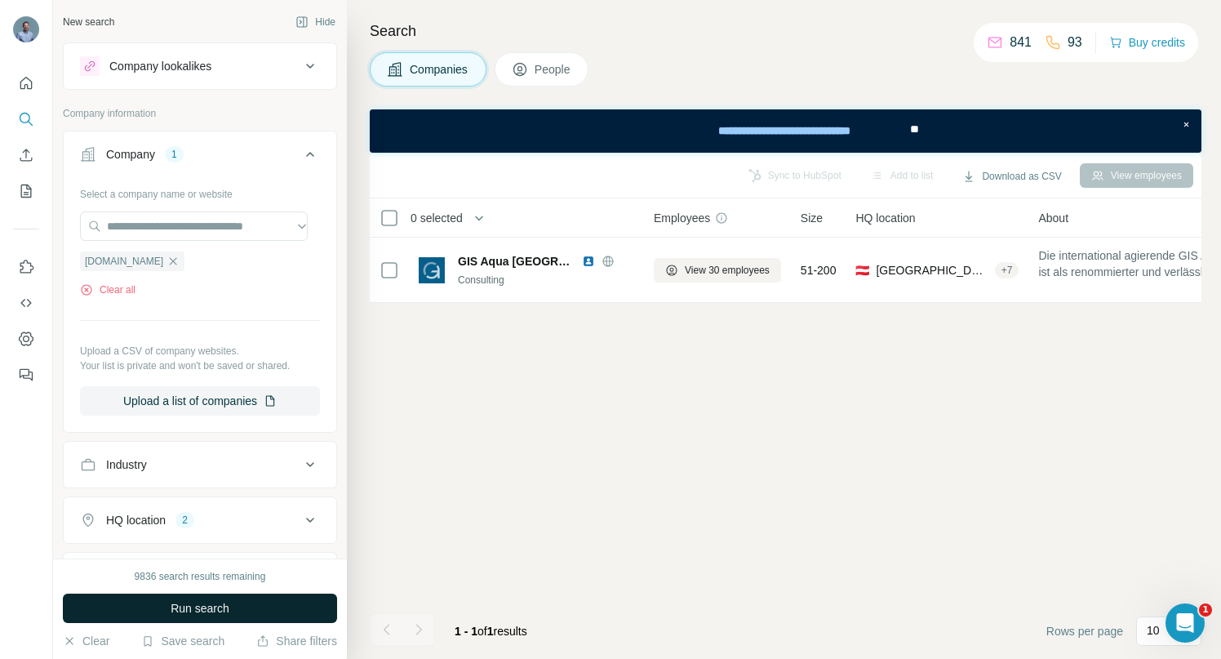
click at [193, 603] on span "Run search" at bounding box center [200, 608] width 59 height 16
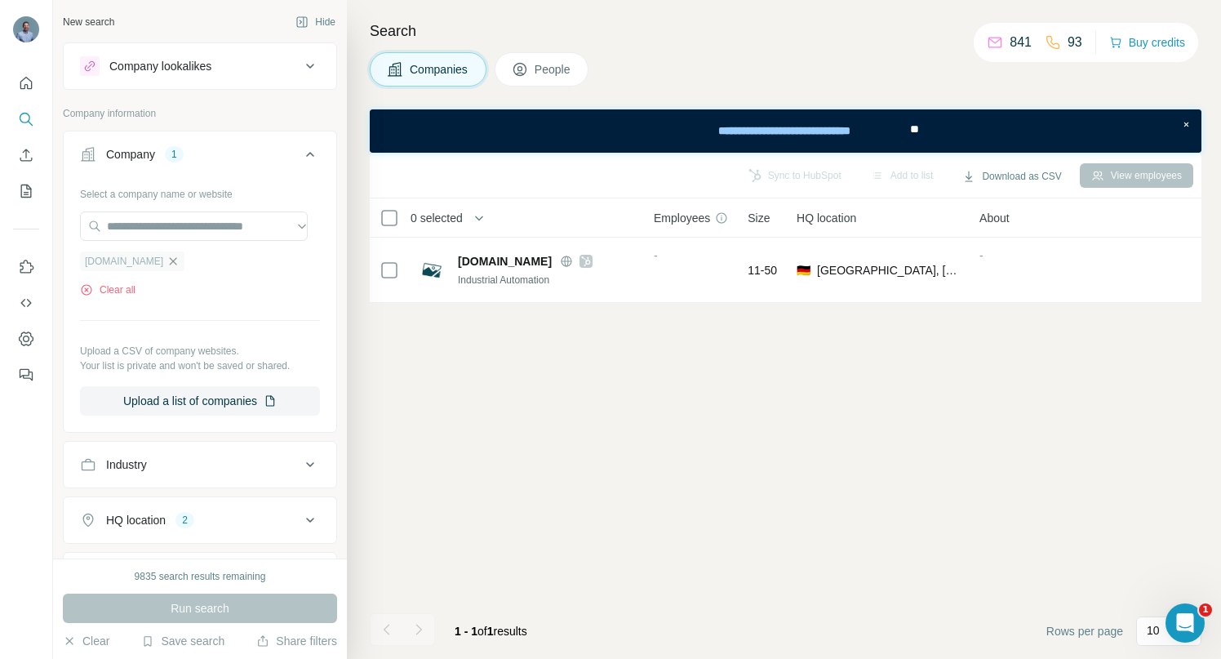
click at [166, 264] on icon "button" at bounding box center [172, 261] width 13 height 13
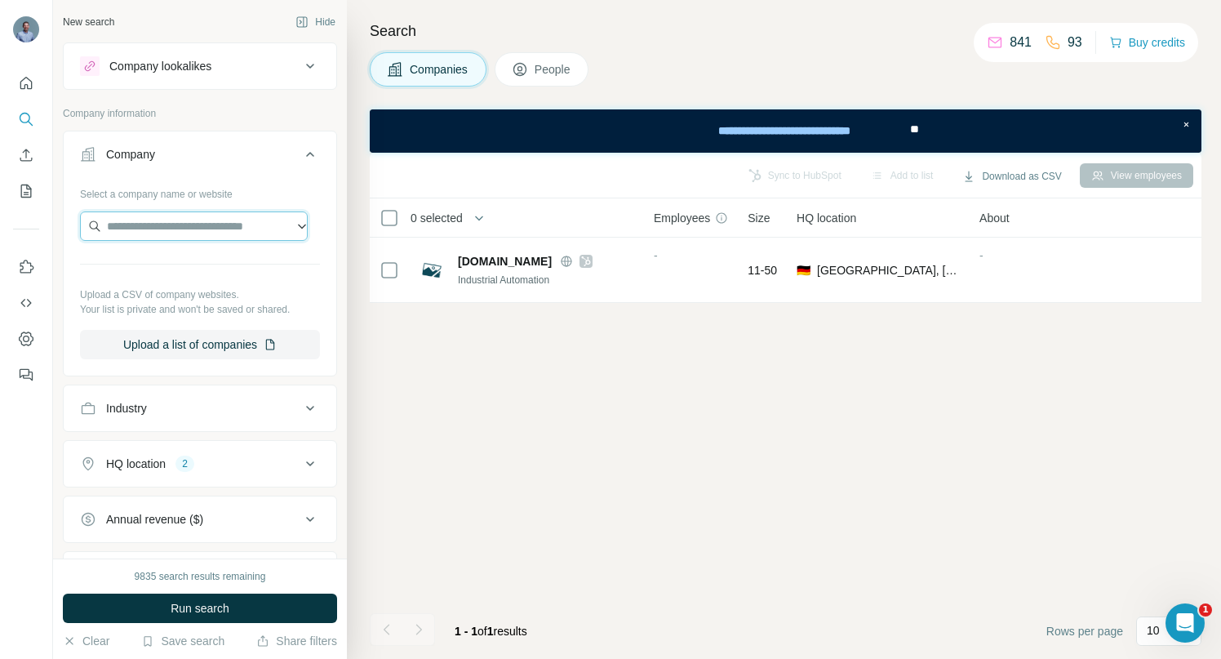
click at [140, 225] on input "text" at bounding box center [194, 225] width 228 height 29
paste input "**********"
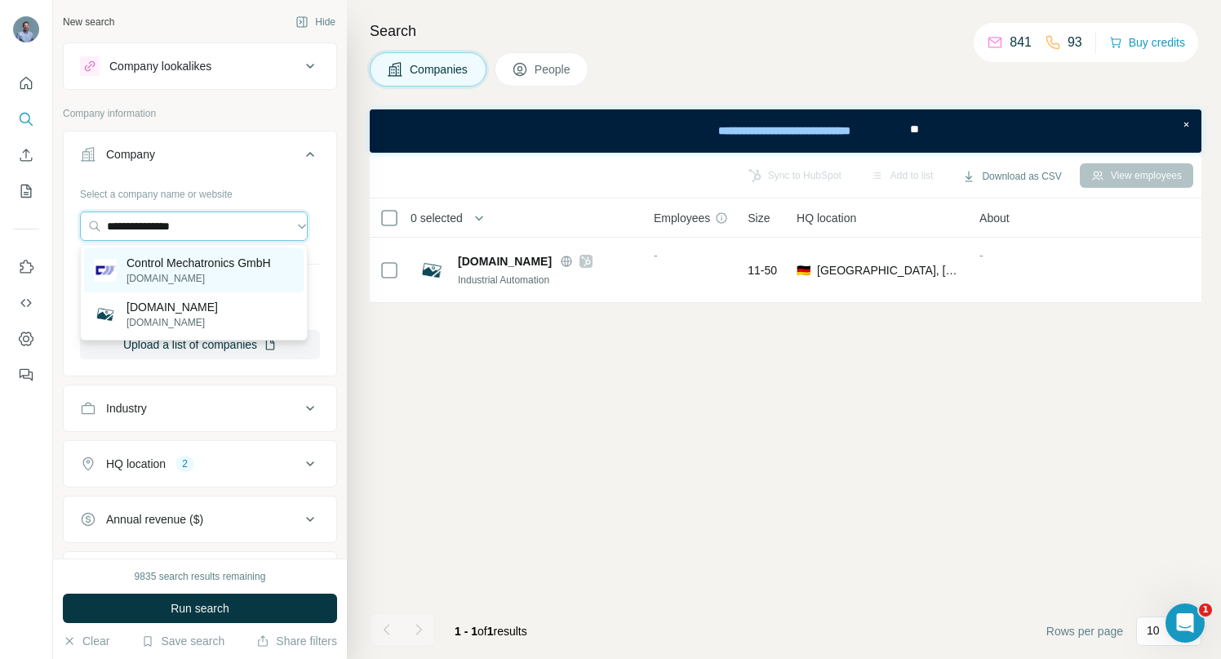
type input "**********"
click at [146, 255] on p "Control Mechatronics GmbH" at bounding box center [198, 263] width 144 height 16
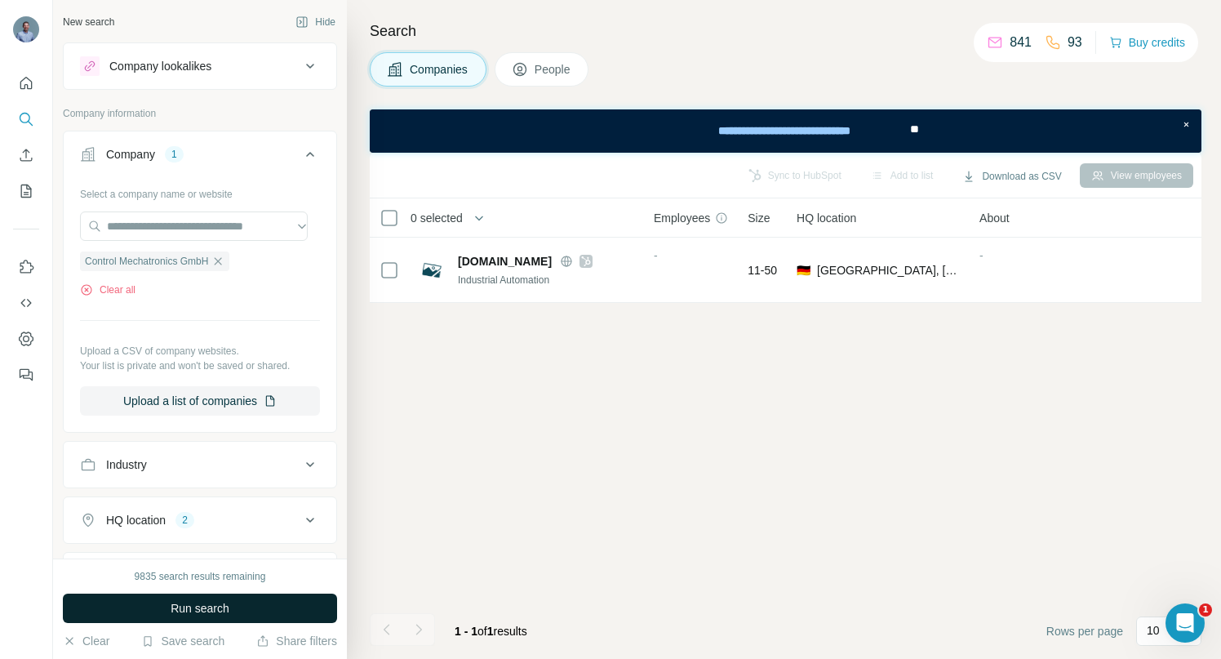
click at [200, 602] on span "Run search" at bounding box center [200, 608] width 59 height 16
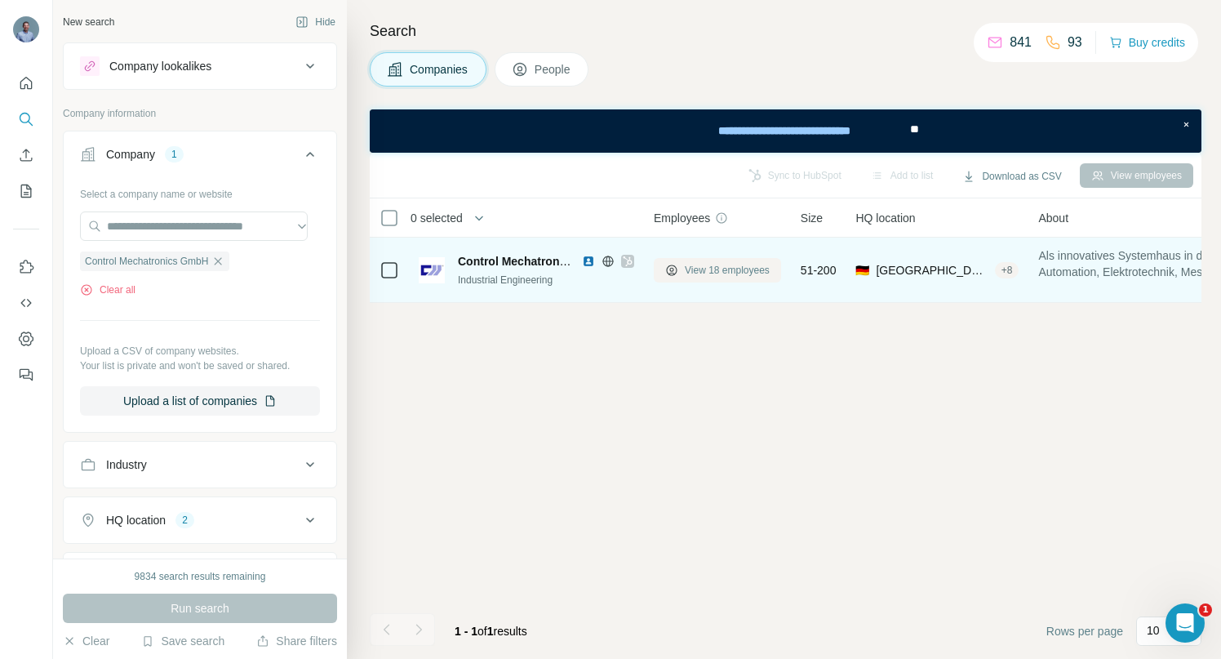
click at [685, 272] on span "View 18 employees" at bounding box center [727, 270] width 85 height 15
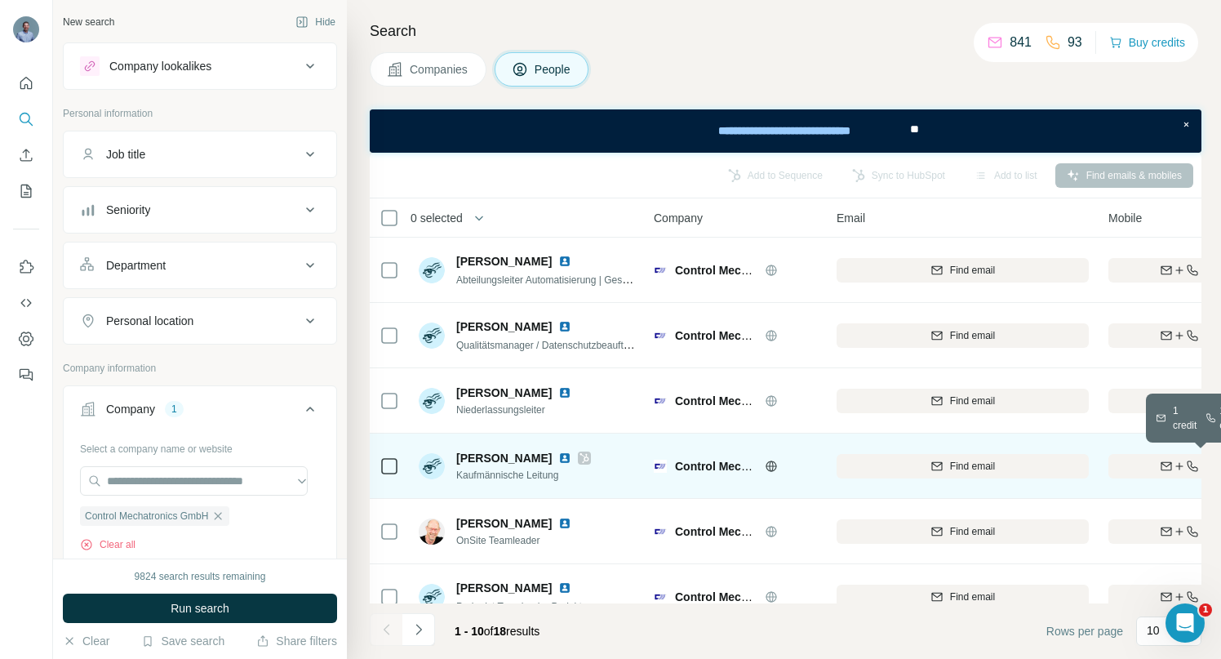
click at [1138, 467] on div "Find both" at bounding box center [1203, 466] width 190 height 15
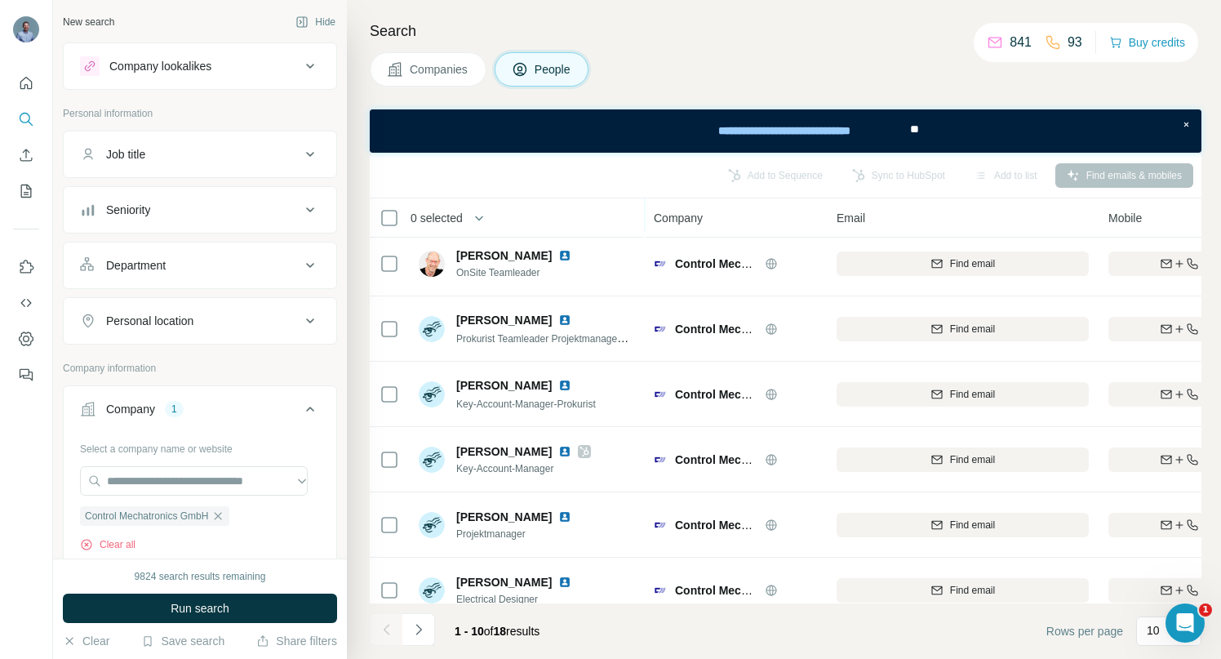
scroll to position [296, 0]
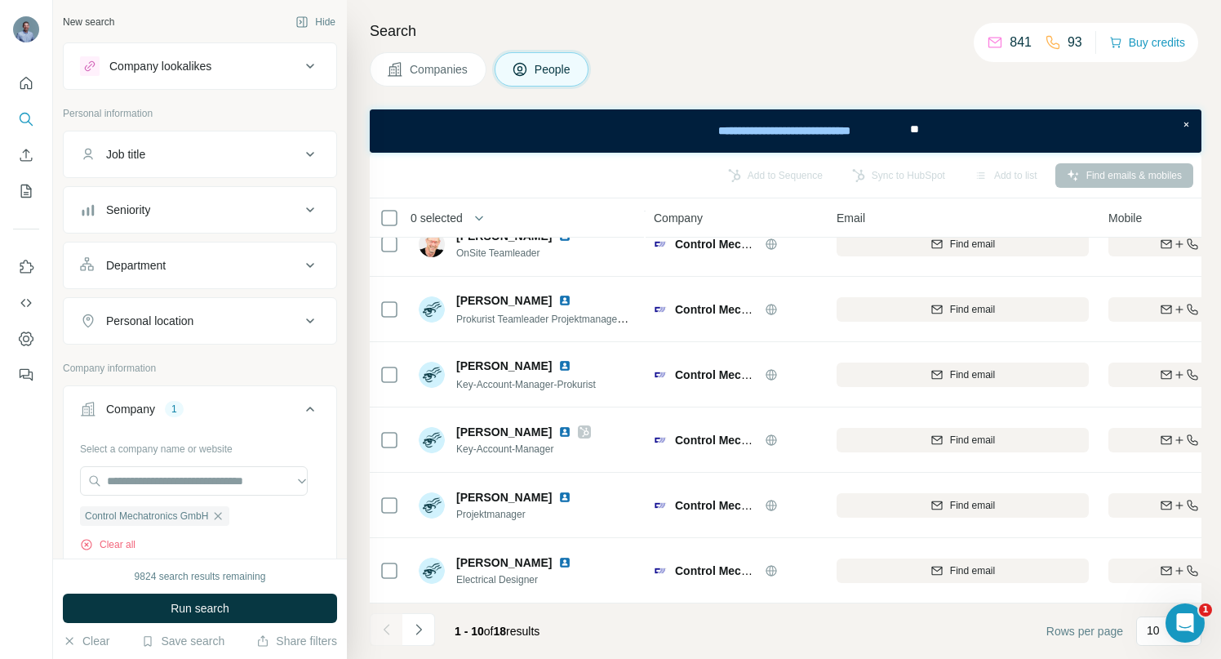
click at [417, 631] on icon "Navigate to next page" at bounding box center [418, 629] width 16 height 16
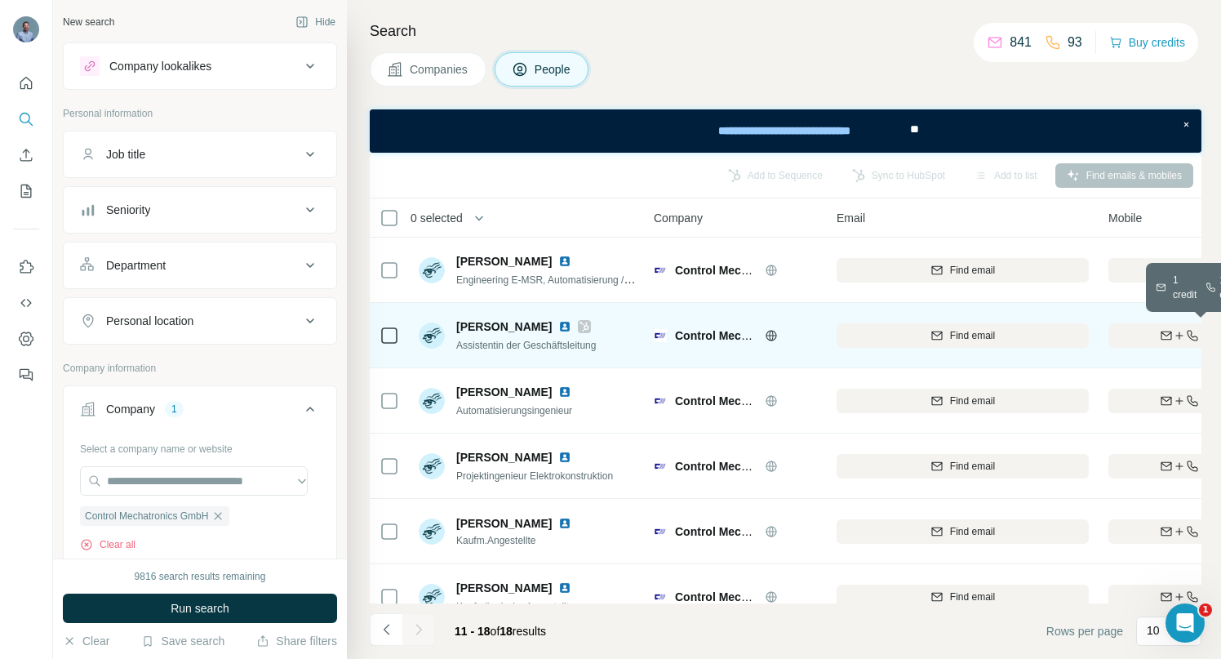
drag, startPoint x: 1127, startPoint y: 339, endPoint x: 1038, endPoint y: 338, distance: 89.0
click at [1127, 338] on div "Find both" at bounding box center [1203, 335] width 190 height 15
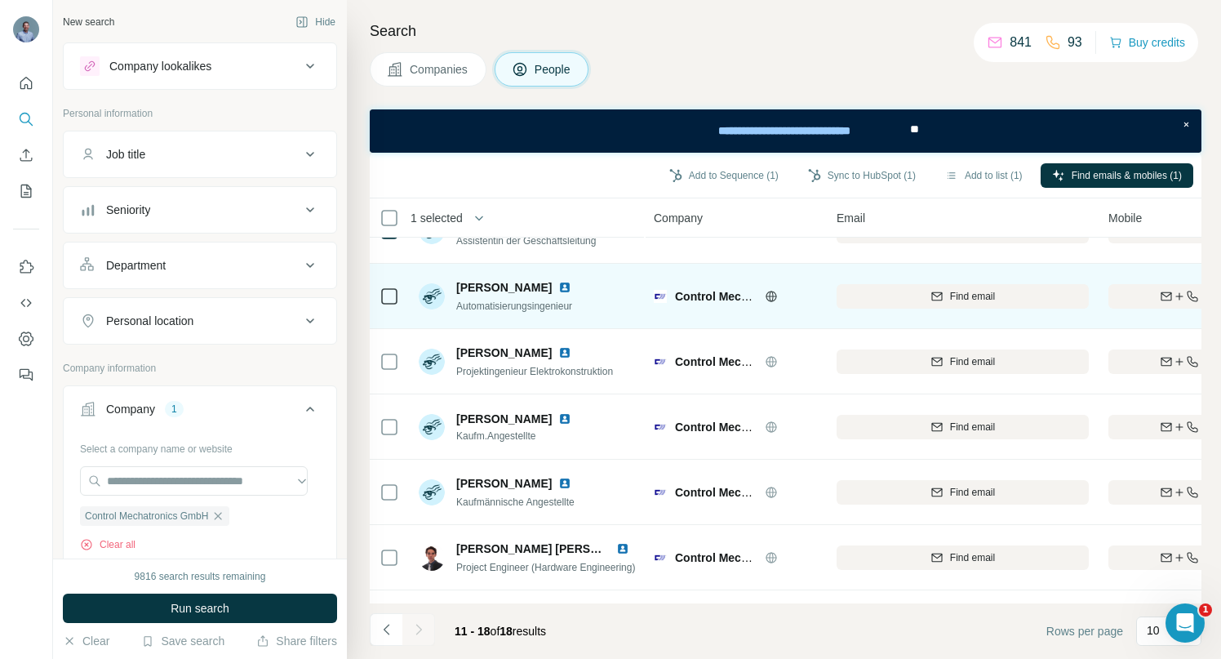
scroll to position [166, 0]
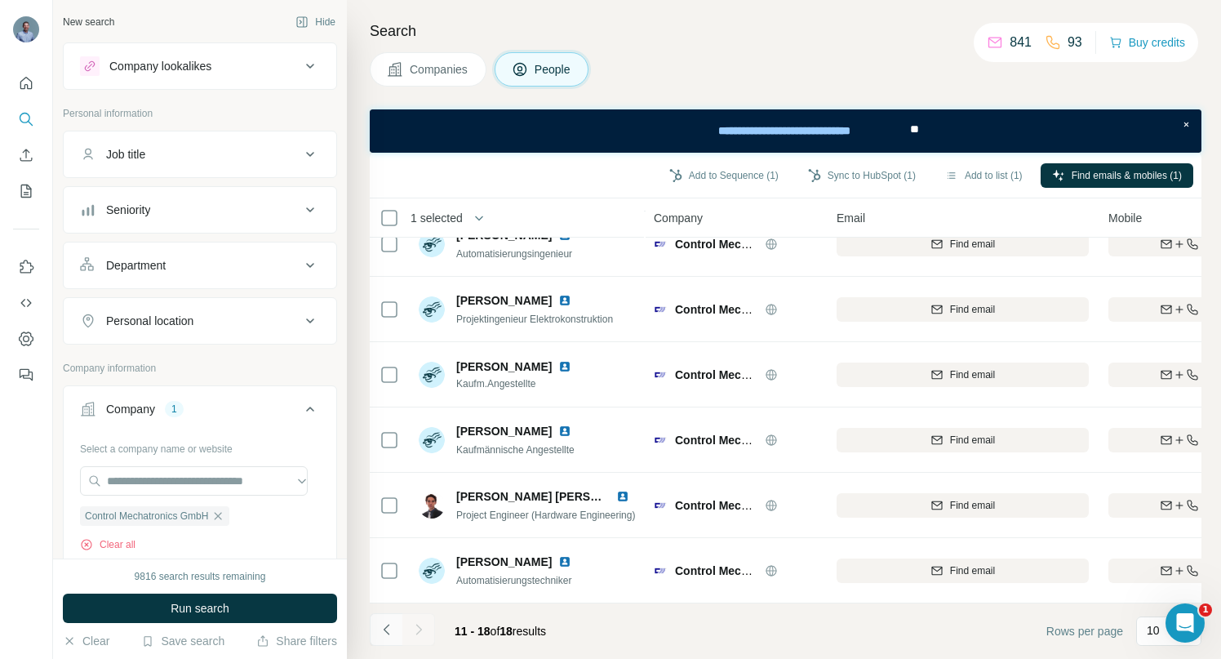
click at [384, 632] on icon "Navigate to previous page" at bounding box center [387, 629] width 16 height 16
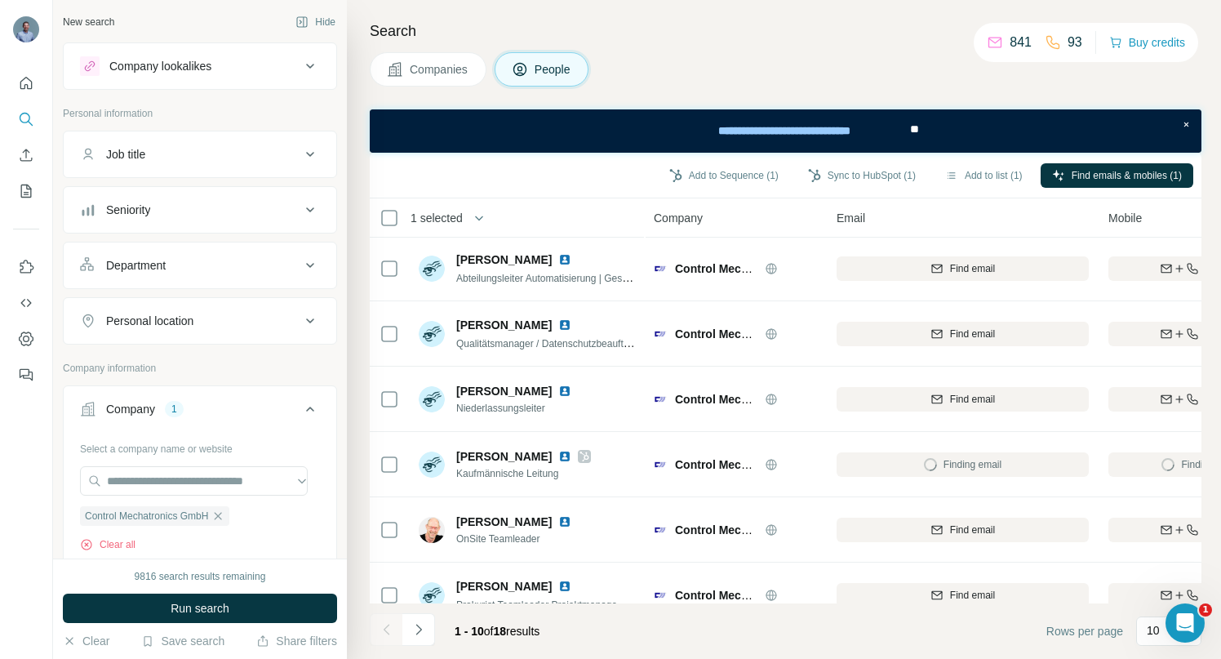
scroll to position [0, 0]
click at [843, 173] on button "Sync to HubSpot (2)" at bounding box center [861, 175] width 131 height 24
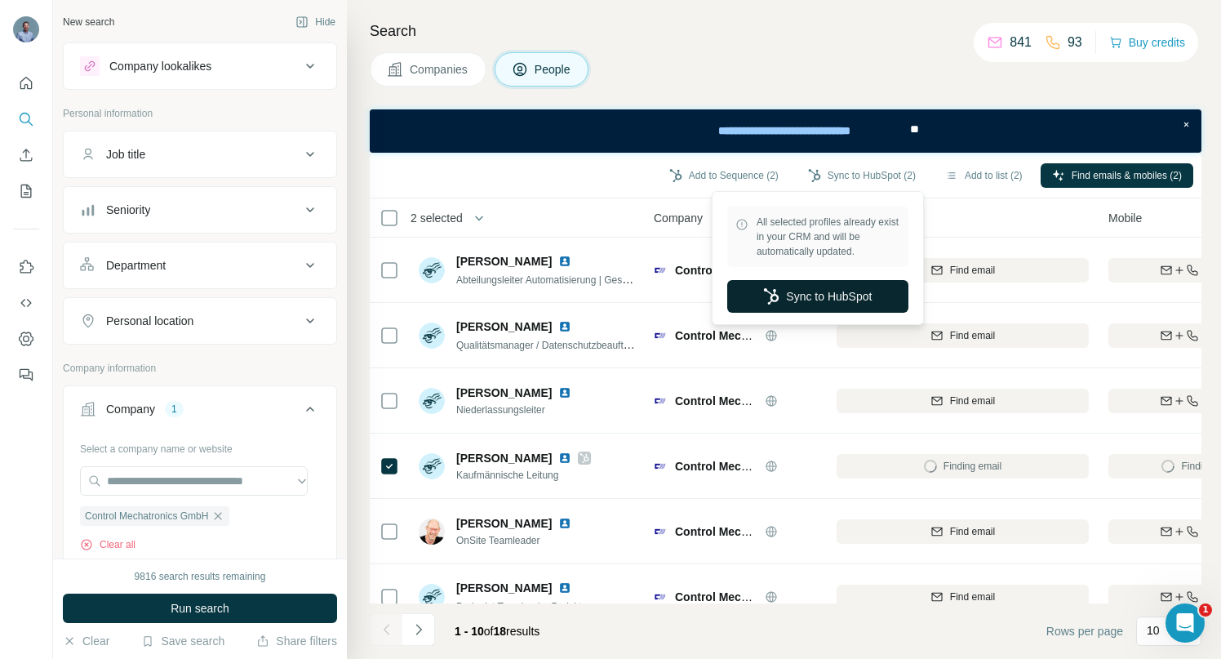
click at [839, 294] on button "Sync to HubSpot" at bounding box center [817, 296] width 181 height 33
